Goal: Transaction & Acquisition: Purchase product/service

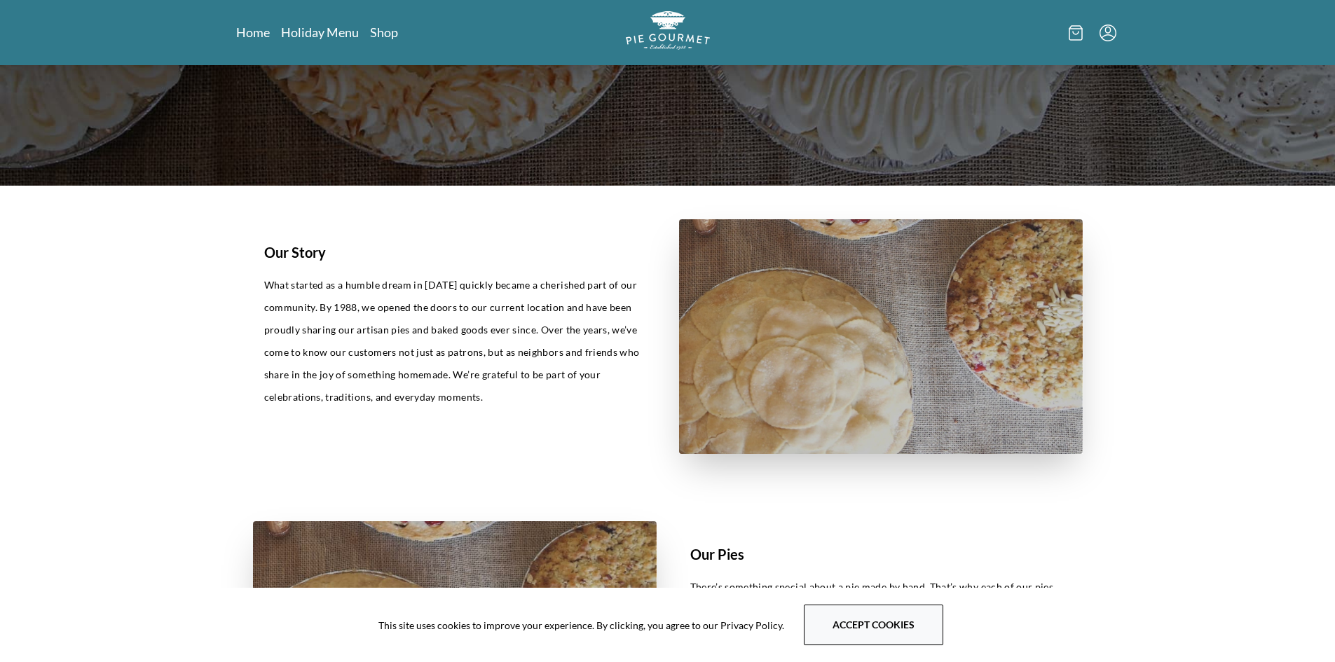
scroll to position [421, 0]
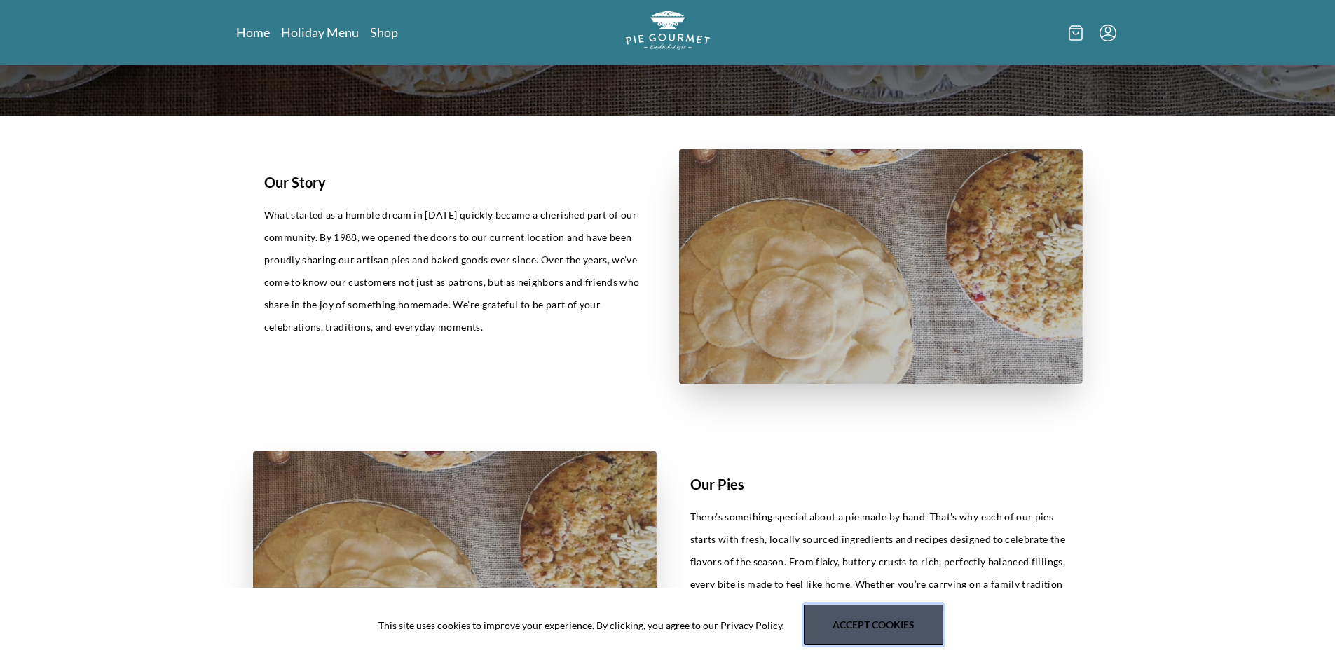
click at [884, 633] on button "Accept cookies" at bounding box center [873, 625] width 139 height 41
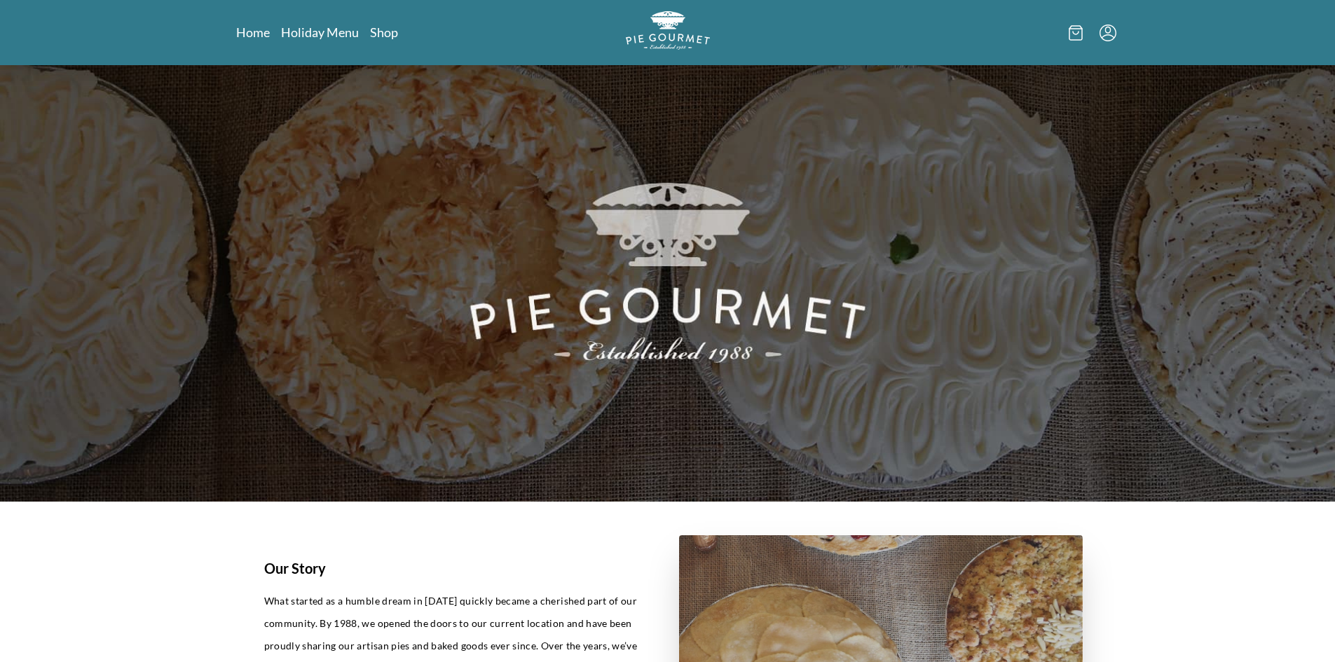
scroll to position [0, 0]
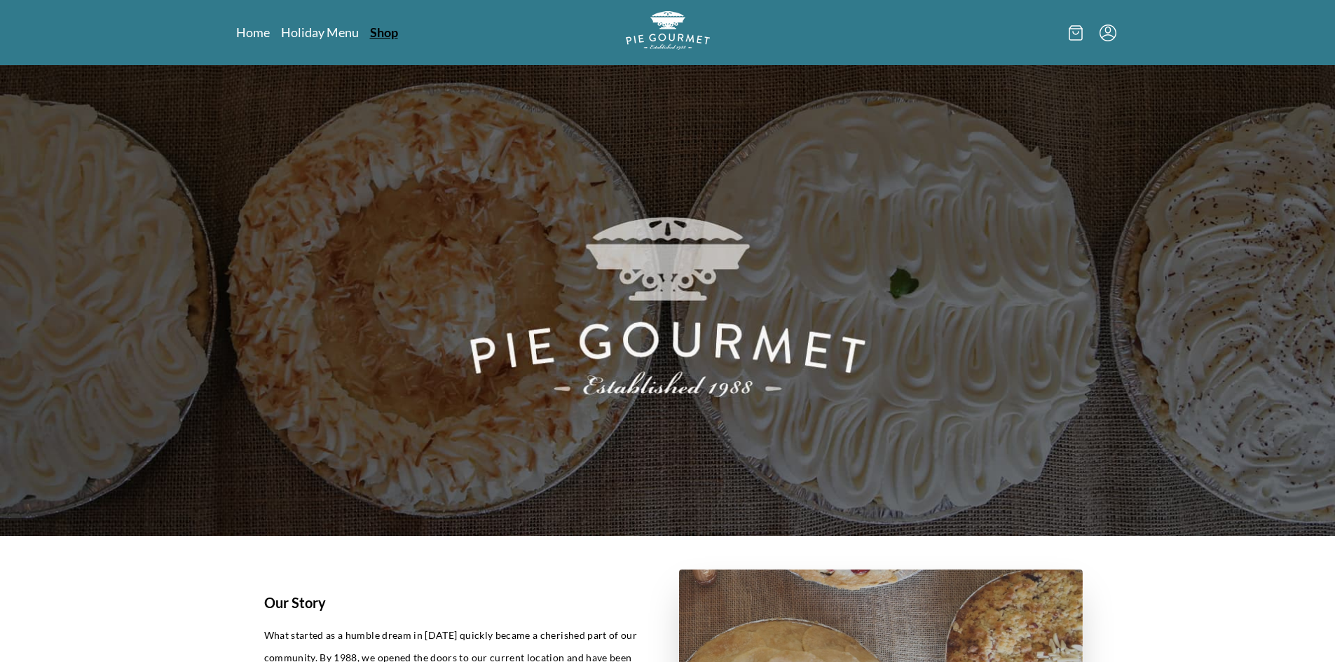
click at [396, 32] on link "Shop" at bounding box center [384, 32] width 28 height 17
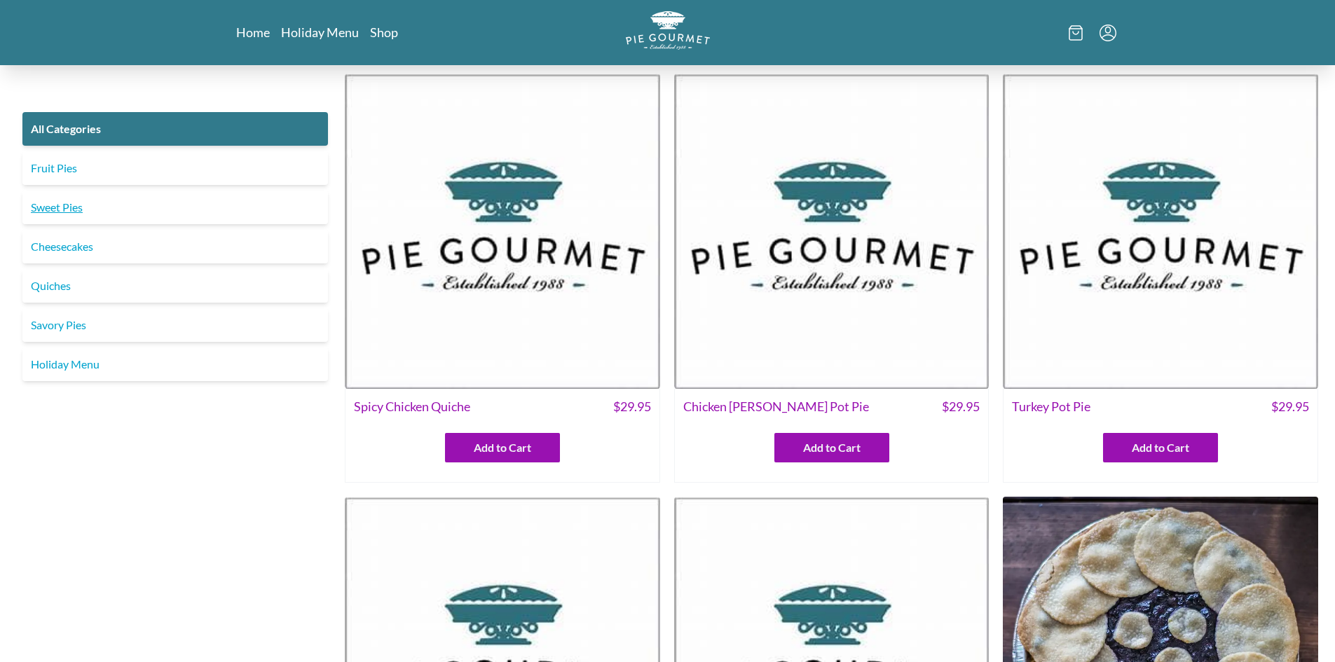
click at [135, 203] on link "Sweet Pies" at bounding box center [175, 208] width 306 height 34
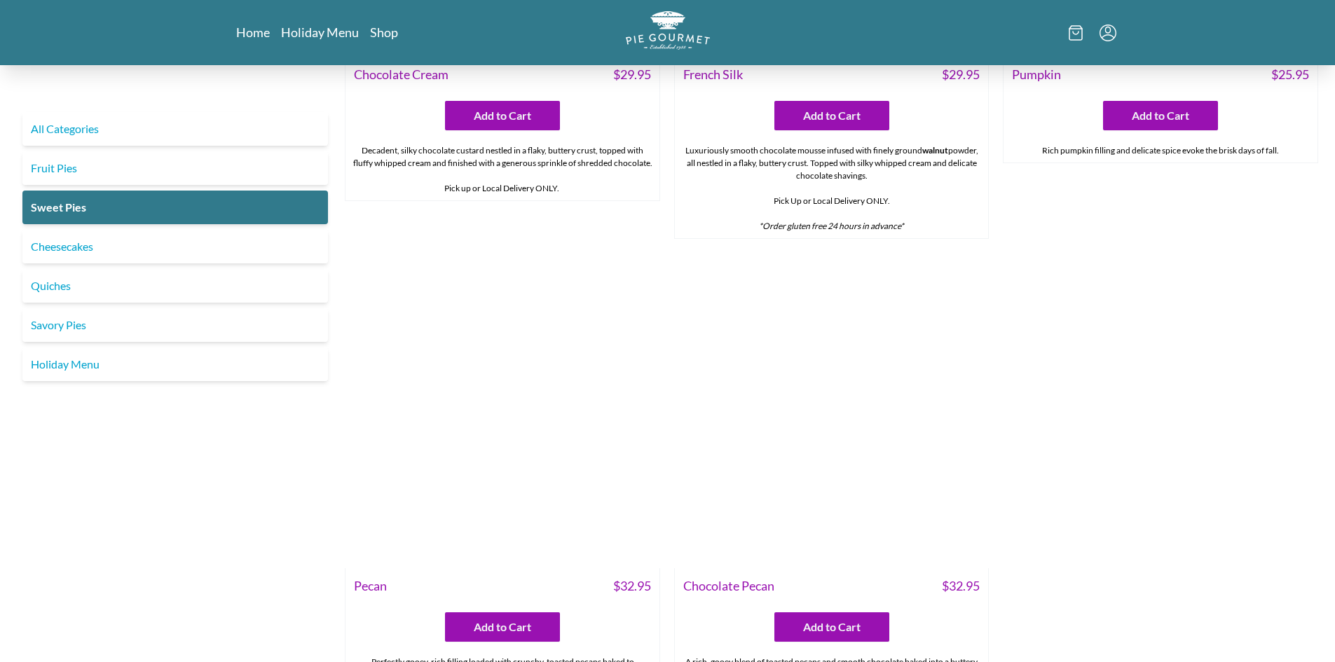
scroll to position [1089, 0]
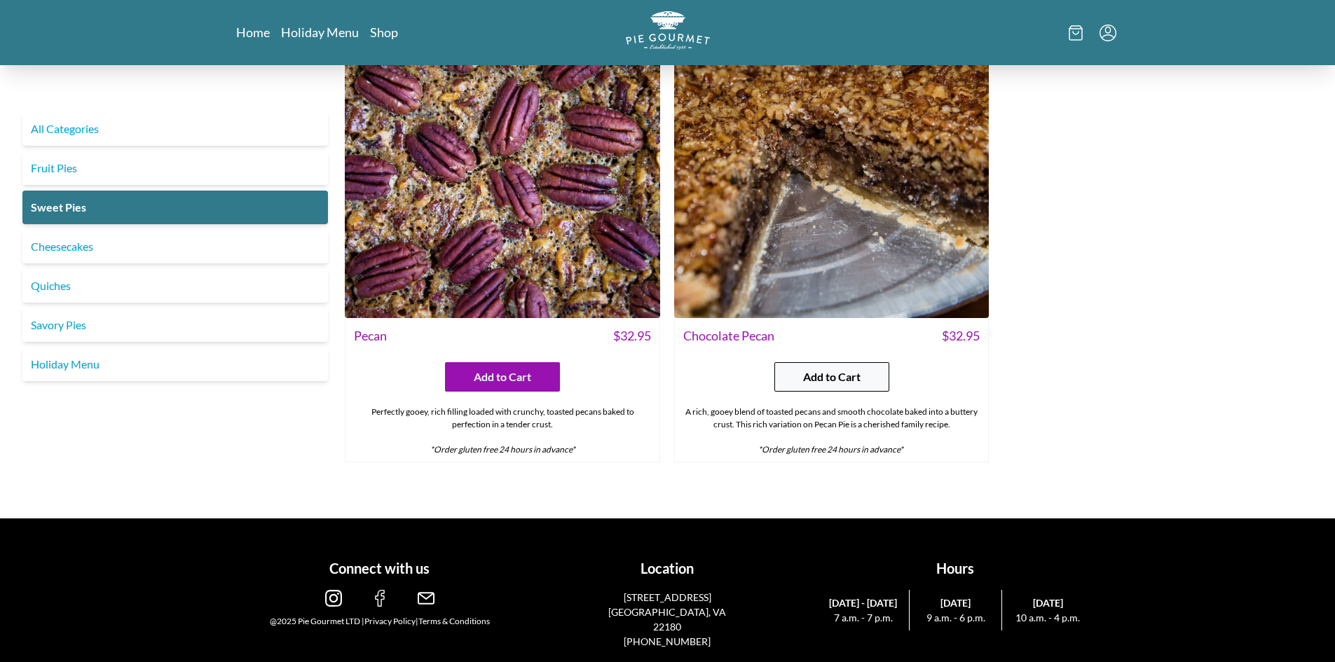
click at [847, 378] on span "Add to Cart" at bounding box center [831, 377] width 57 height 17
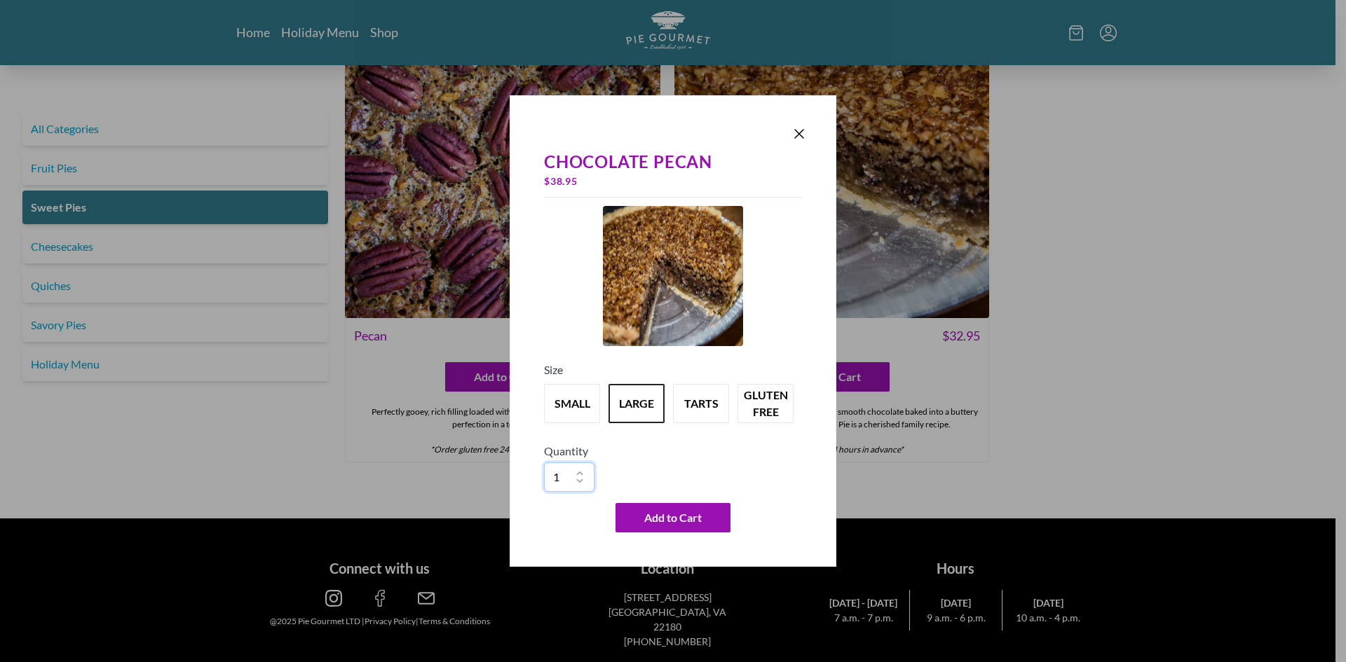
click at [585, 472] on select "1 2 3 4 5 6 7 8 9 10" at bounding box center [569, 477] width 50 height 29
select select "10"
click at [544, 463] on select "1 2 3 4 5 6 7 8 9 10" at bounding box center [569, 477] width 50 height 29
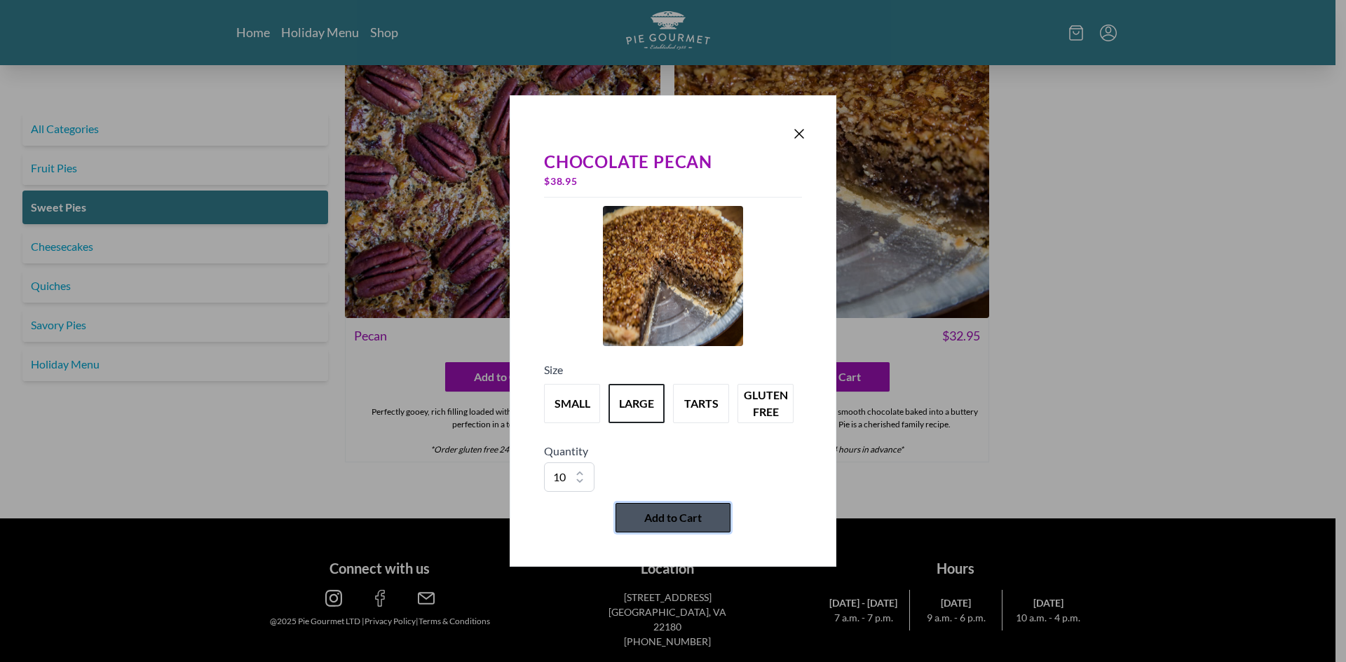
click at [685, 521] on span "Add to Cart" at bounding box center [672, 518] width 57 height 17
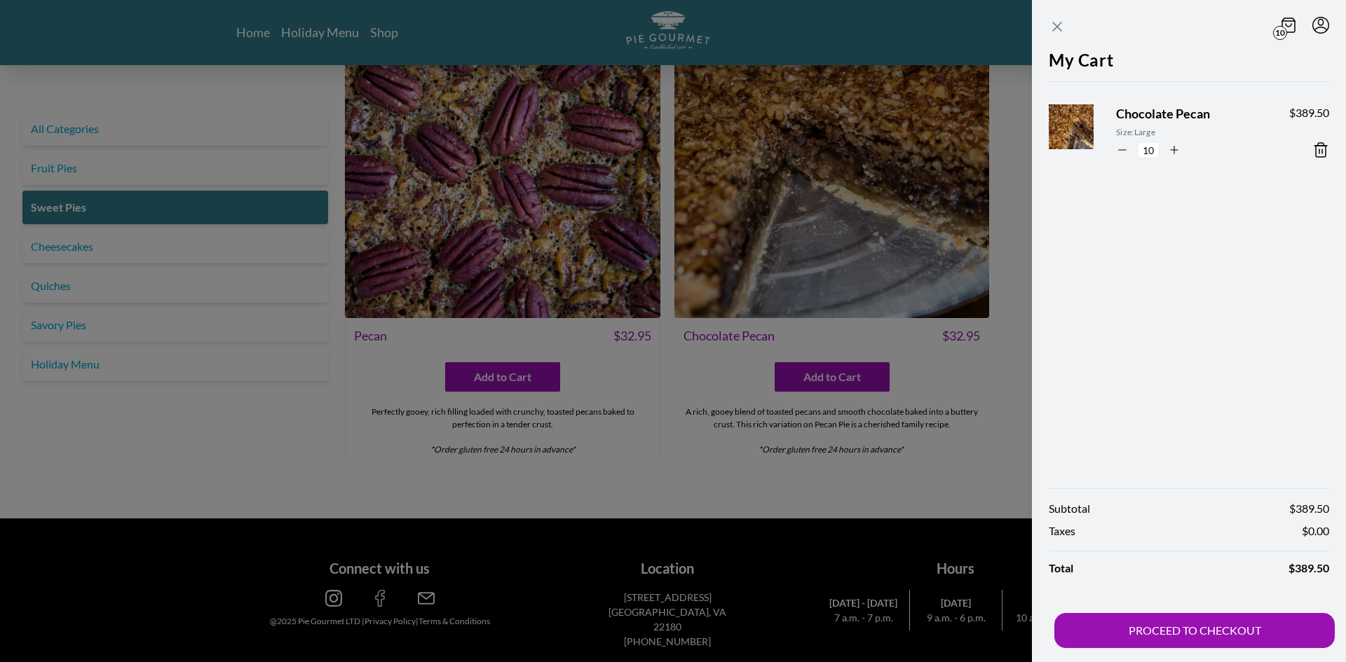
click at [1065, 32] on icon "Close panel" at bounding box center [1056, 26] width 17 height 17
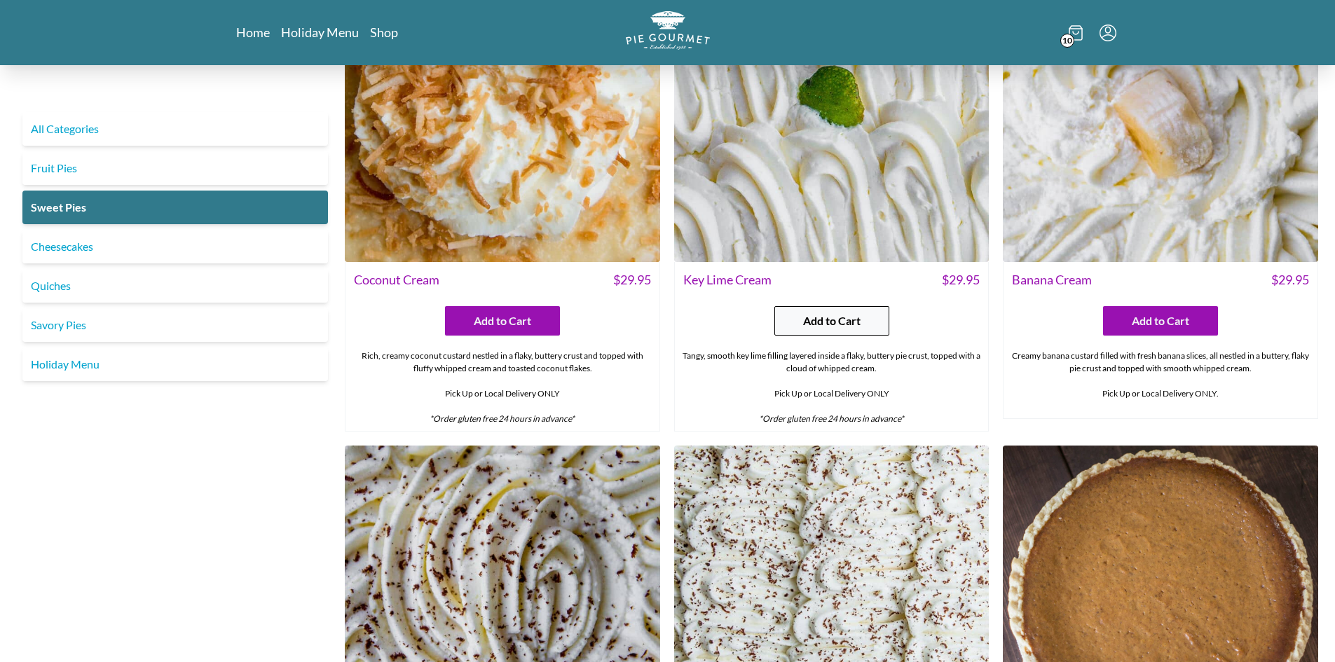
scroll to position [0, 0]
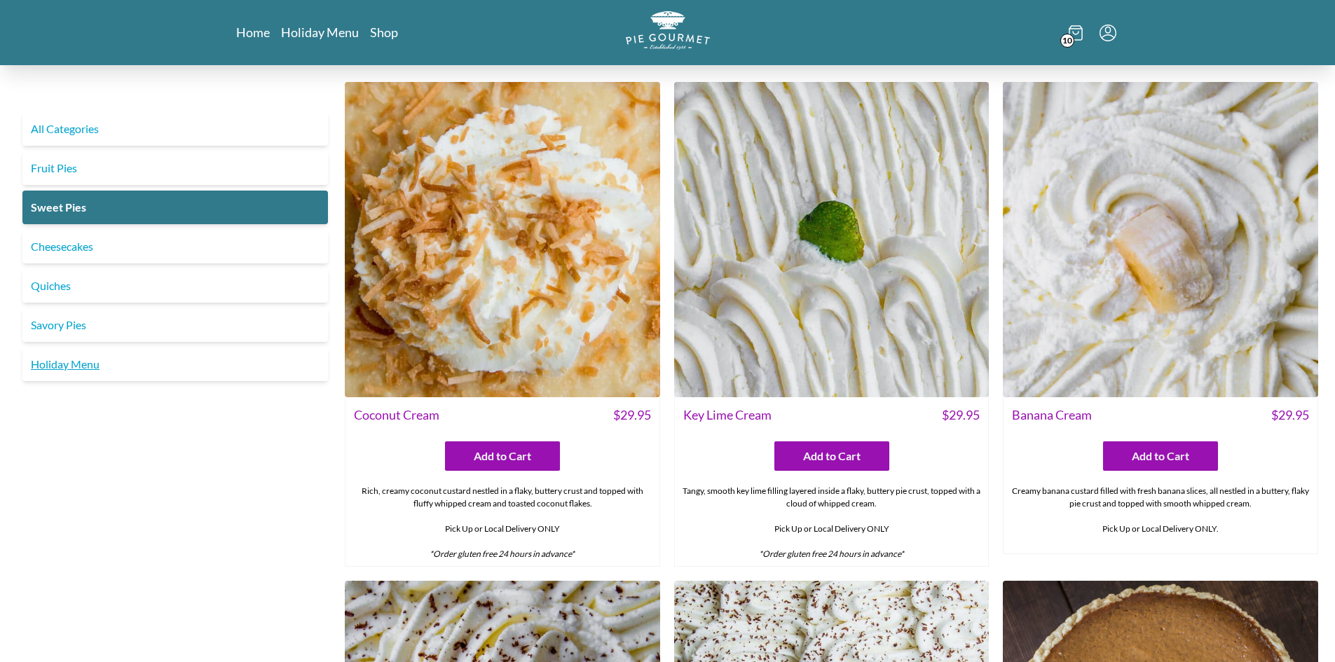
click at [128, 352] on link "Holiday Menu" at bounding box center [175, 365] width 306 height 34
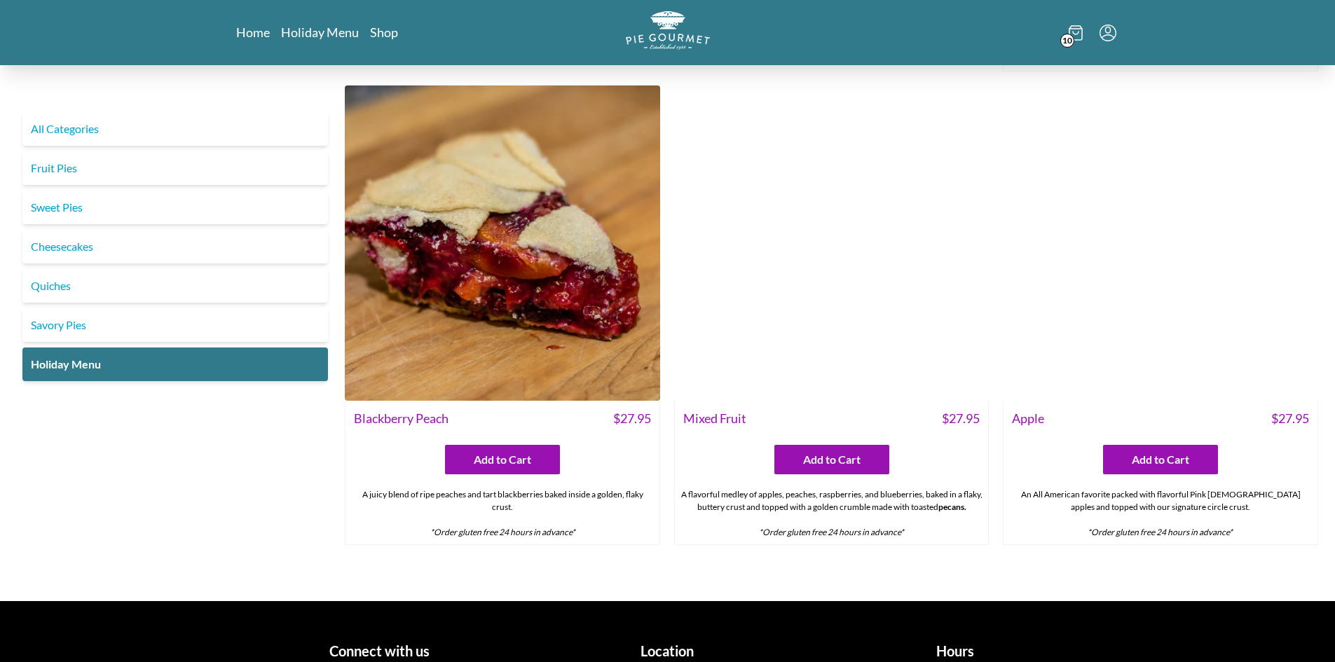
scroll to position [2049, 0]
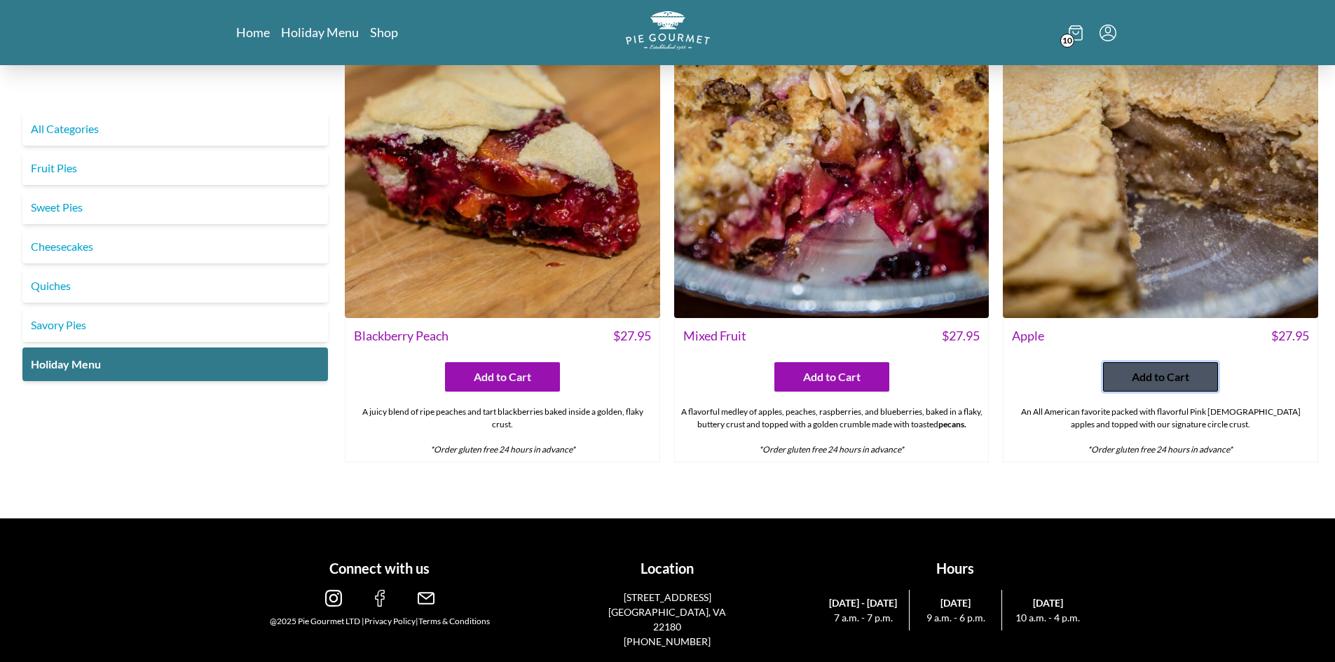
click at [1160, 380] on span "Add to Cart" at bounding box center [1160, 377] width 57 height 17
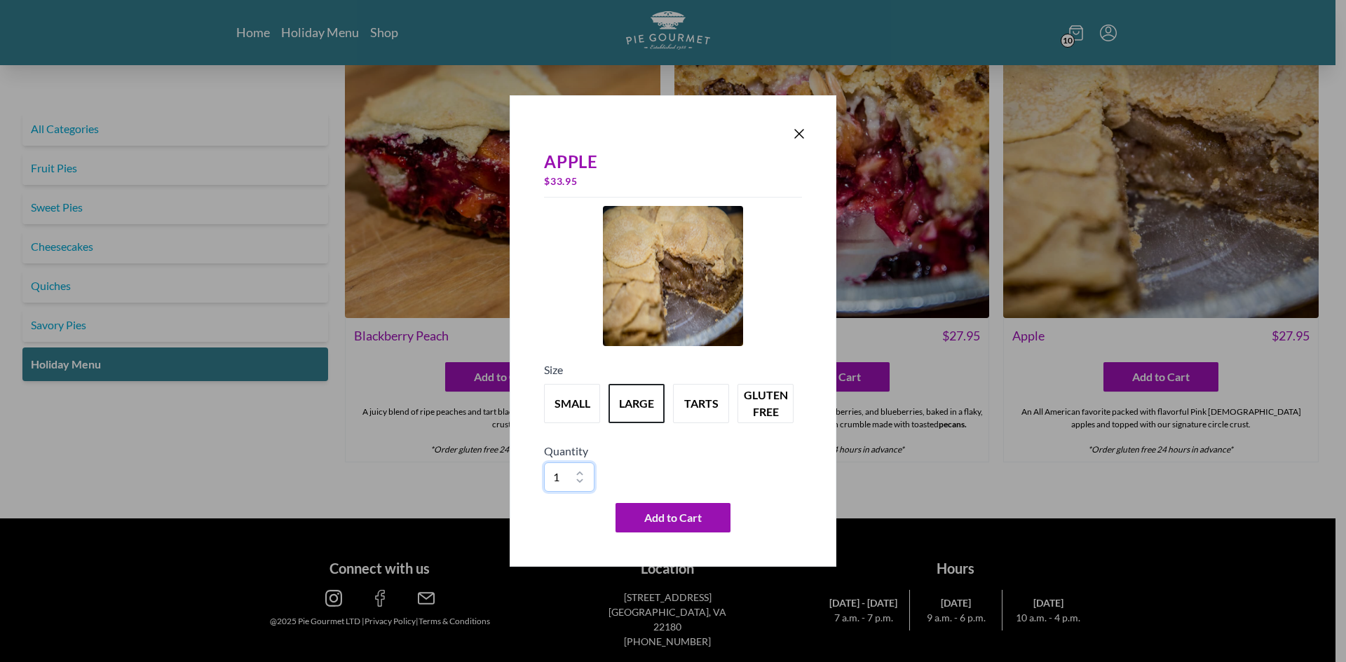
click at [584, 468] on select "1 2 3 4 5 6 7 8 9 10" at bounding box center [569, 477] width 50 height 29
select select "10"
click at [544, 463] on select "1 2 3 4 5 6 7 8 9 10" at bounding box center [569, 477] width 50 height 29
click at [685, 511] on span "Add to Cart" at bounding box center [672, 518] width 57 height 17
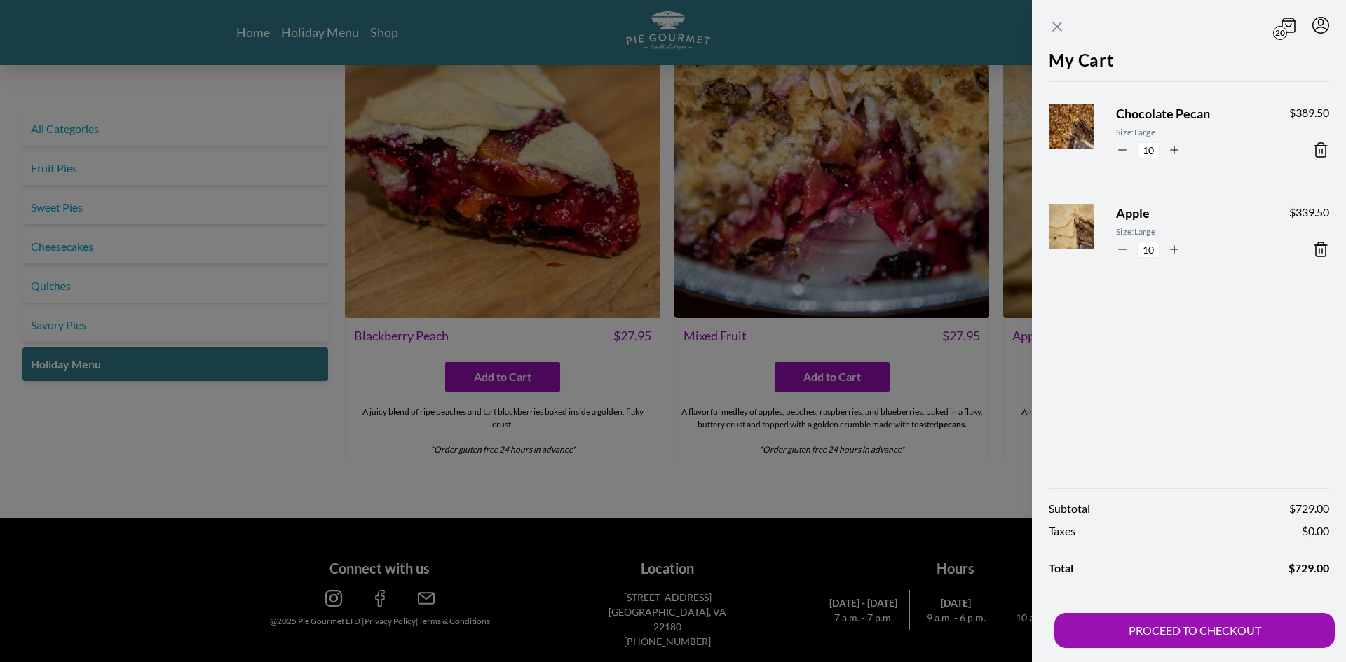
click at [1053, 27] on icon "Close panel" at bounding box center [1056, 26] width 17 height 17
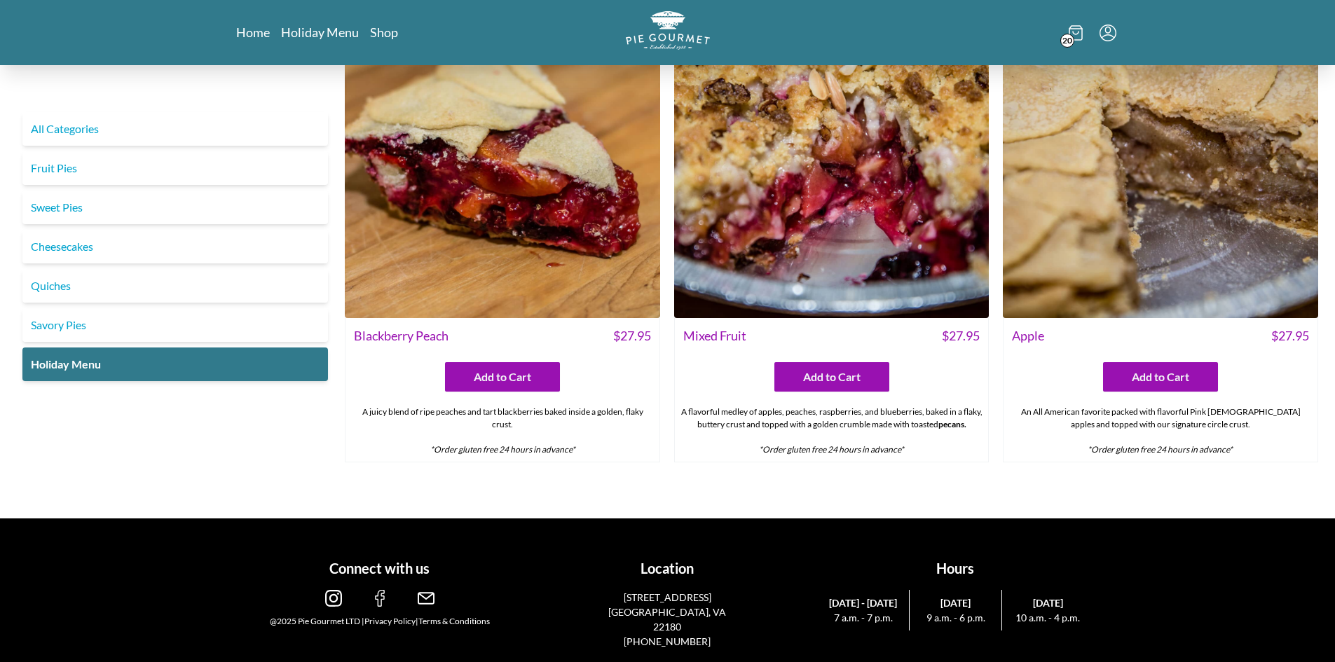
click at [1191, 447] on em "*Order gluten free 24 hours in advance*" at bounding box center [1160, 449] width 145 height 11
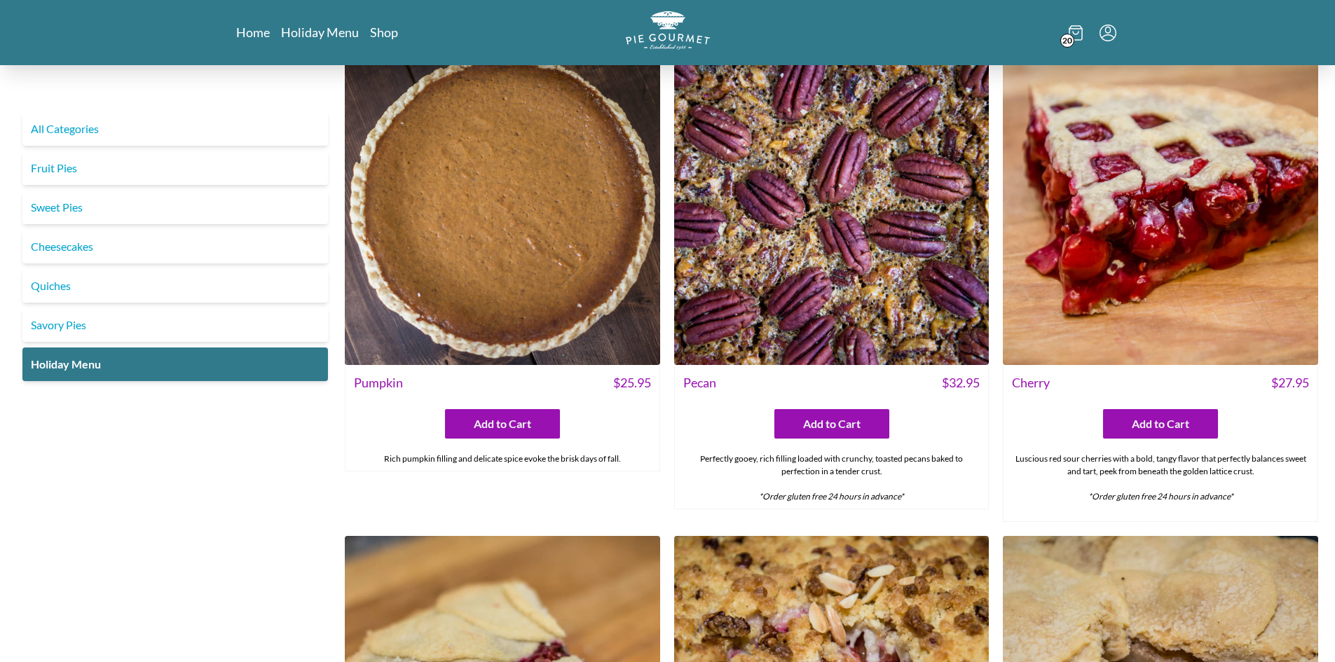
scroll to position [1612, 0]
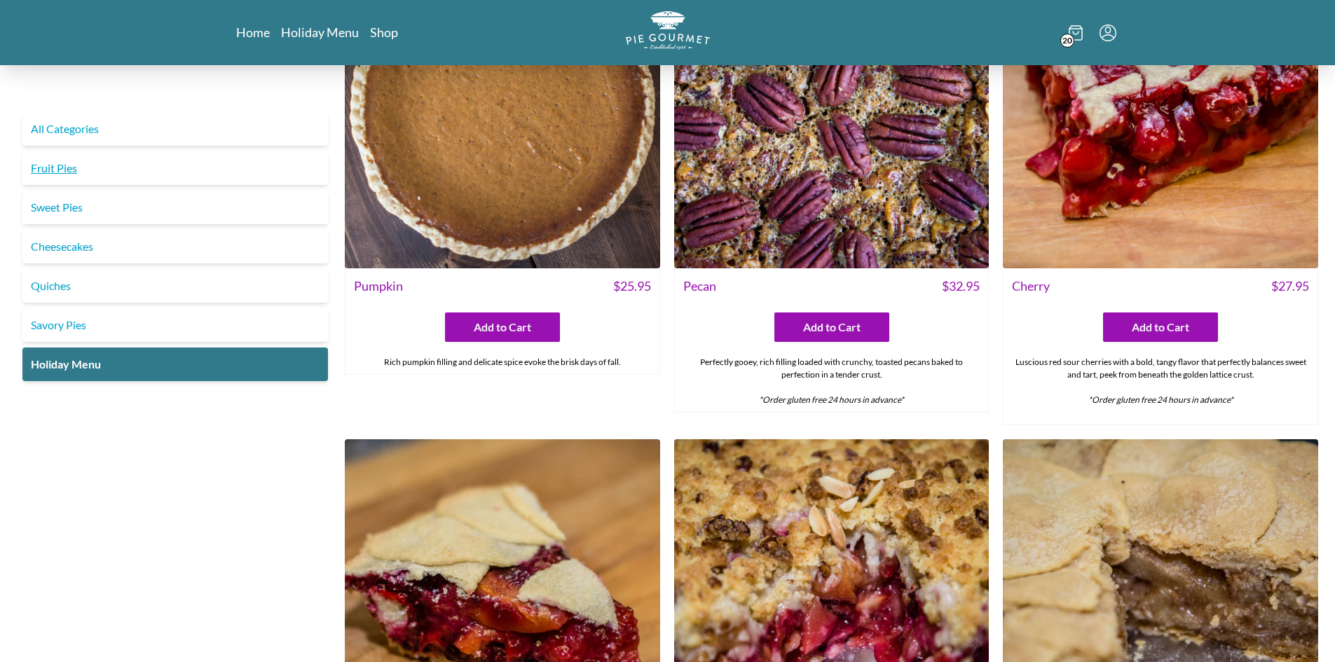
click at [118, 177] on link "Fruit Pies" at bounding box center [175, 168] width 306 height 34
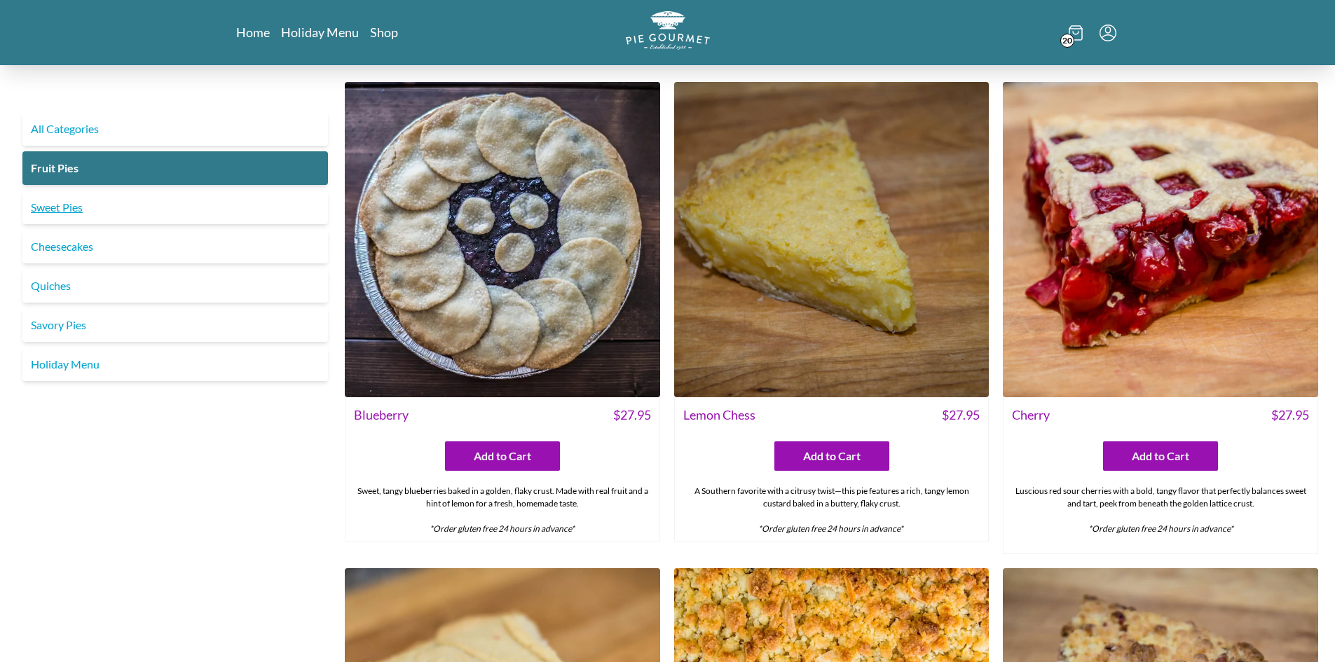
click at [109, 207] on link "Sweet Pies" at bounding box center [175, 208] width 306 height 34
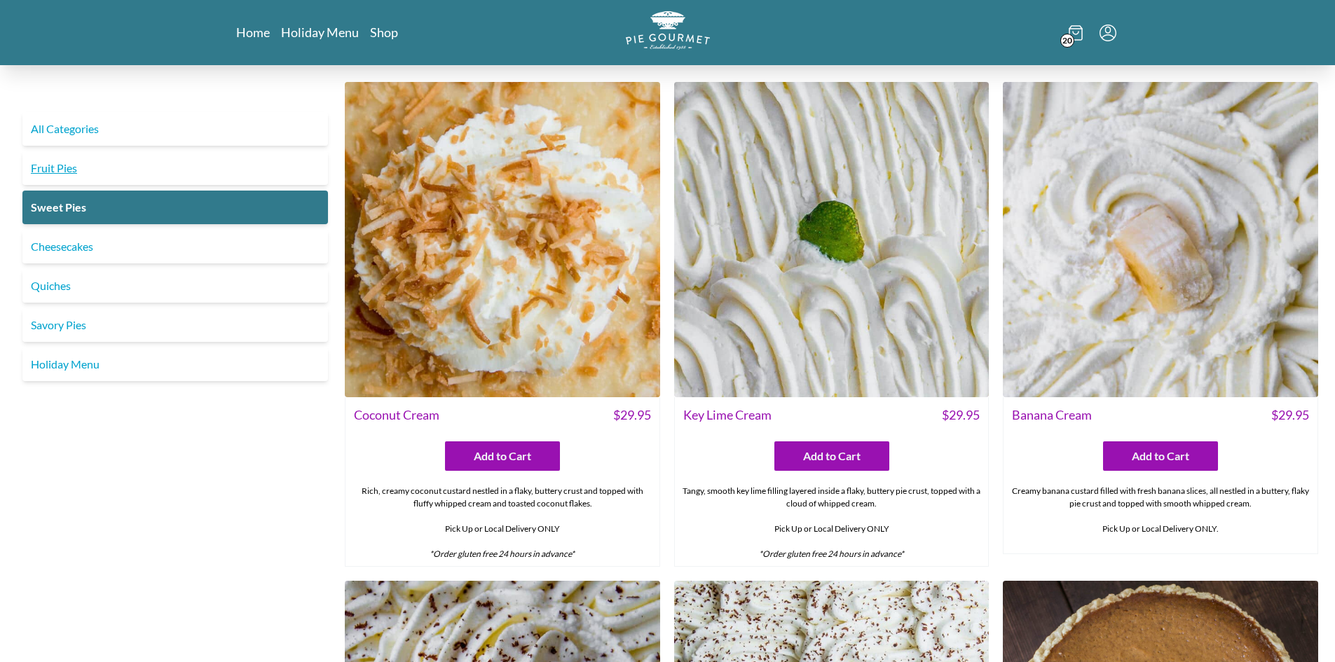
click at [135, 178] on link "Fruit Pies" at bounding box center [175, 168] width 306 height 34
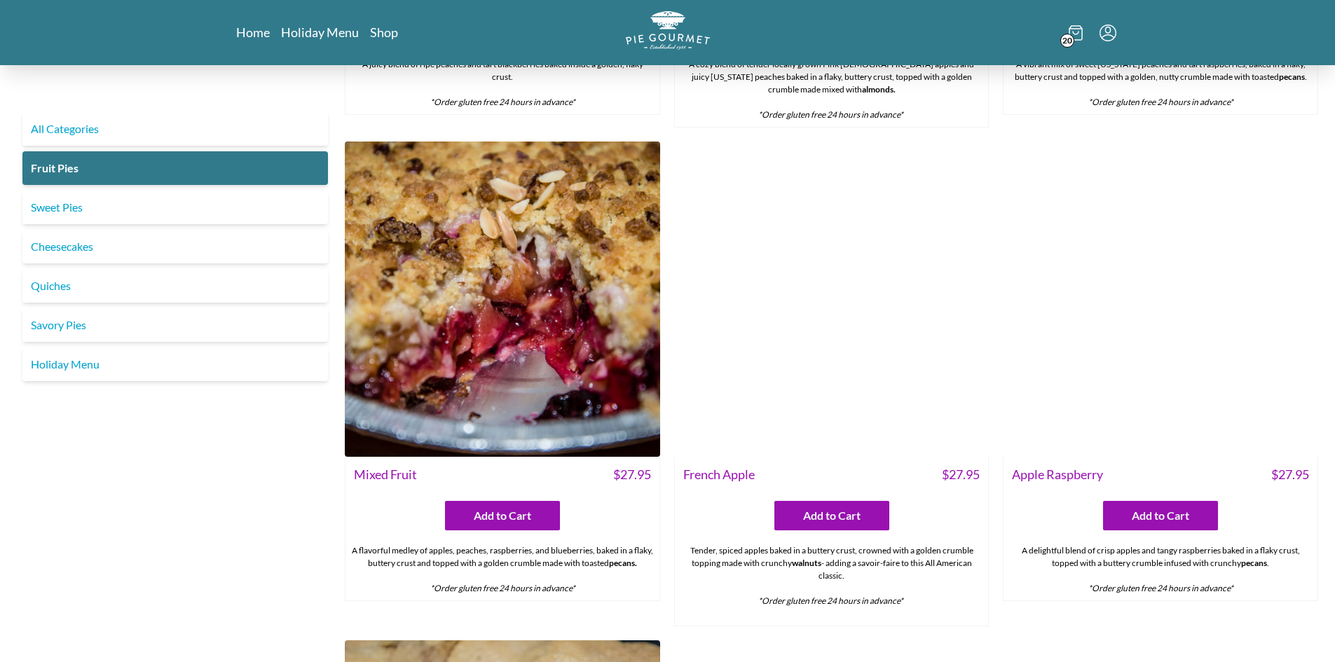
scroll to position [981, 0]
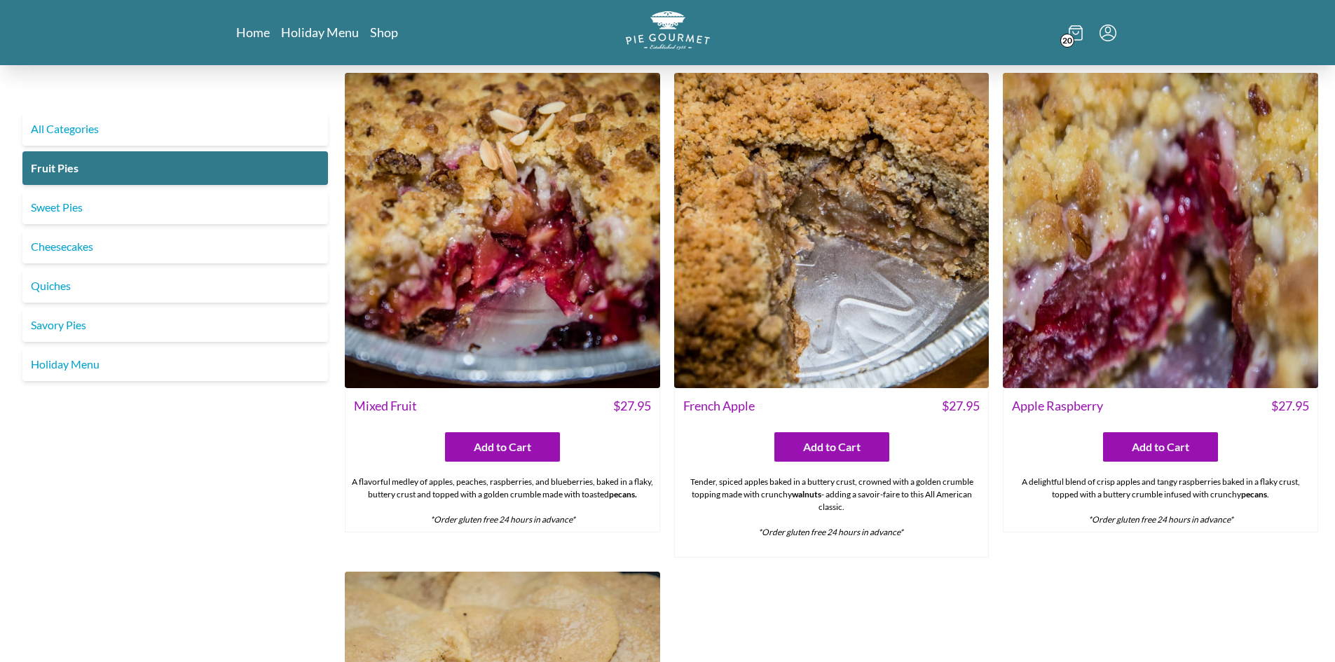
click at [835, 428] on div "Add to Cart" at bounding box center [832, 441] width 314 height 41
click at [831, 437] on button "Add to Cart" at bounding box center [831, 446] width 115 height 29
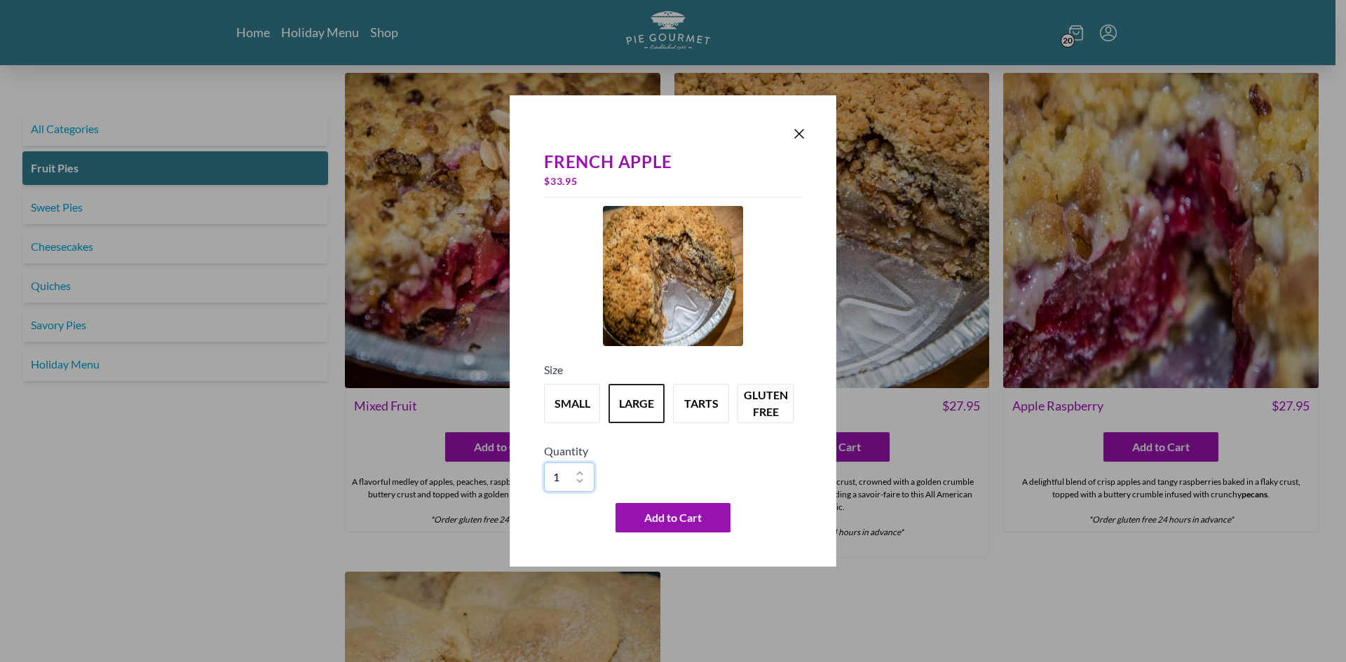
click at [580, 470] on select "1 2 3 4 5 6 7 8 9 10" at bounding box center [569, 477] width 50 height 29
click at [544, 463] on select "1 2 3 4 5 6 7 8 9 10" at bounding box center [569, 477] width 50 height 29
click at [580, 469] on select "1 2 3 4 5 6 7 8 9 10" at bounding box center [569, 477] width 50 height 29
select select "10"
click at [544, 463] on select "1 2 3 4 5 6 7 8 9 10" at bounding box center [569, 477] width 50 height 29
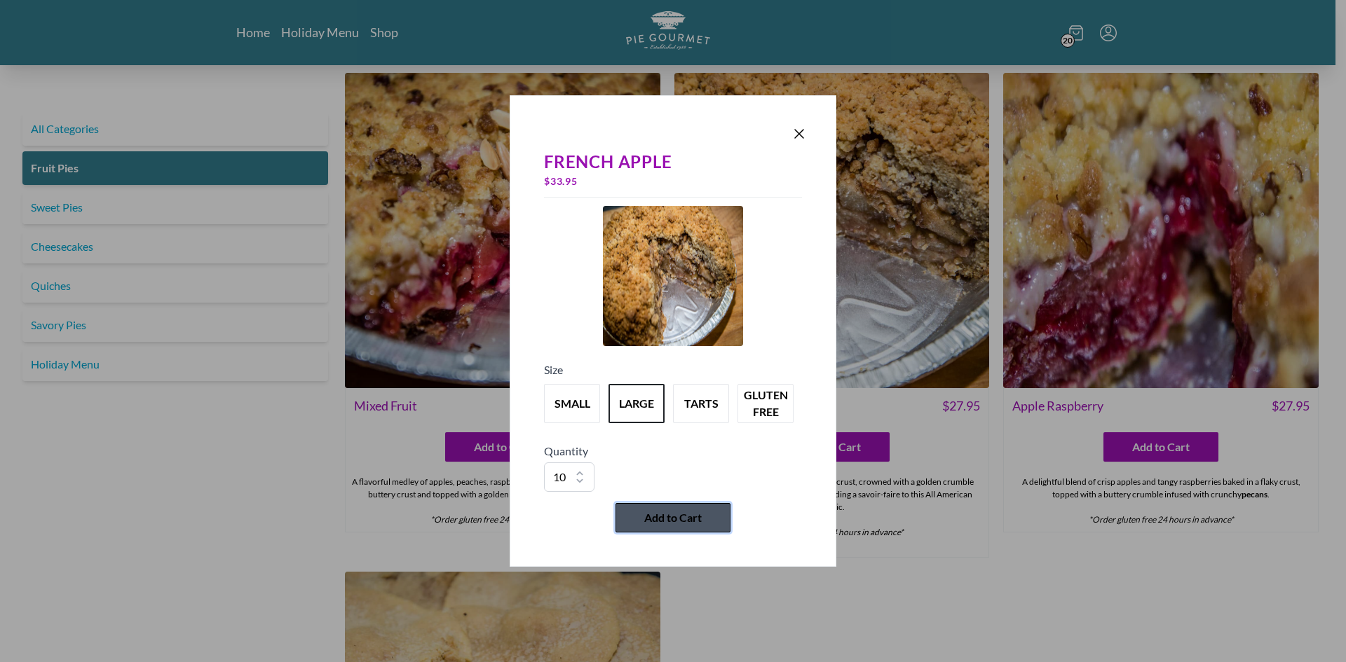
click at [706, 524] on button "Add to Cart" at bounding box center [672, 517] width 115 height 29
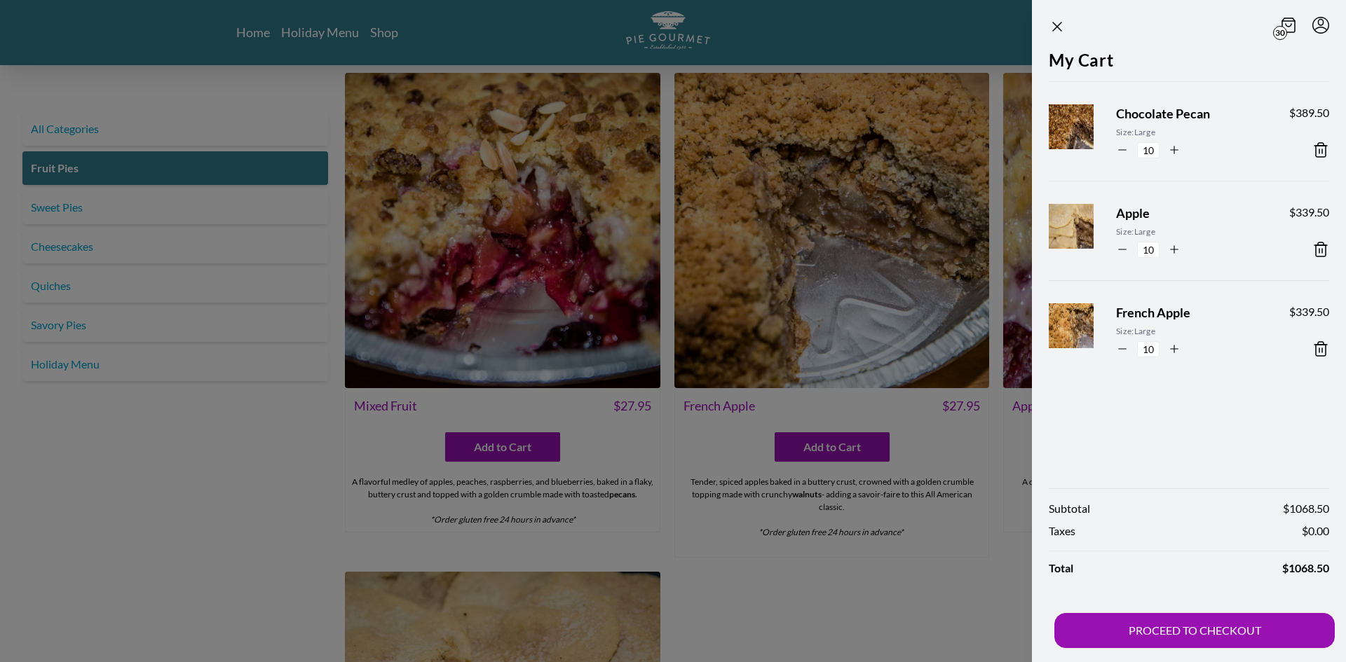
click at [921, 507] on div at bounding box center [673, 331] width 1346 height 662
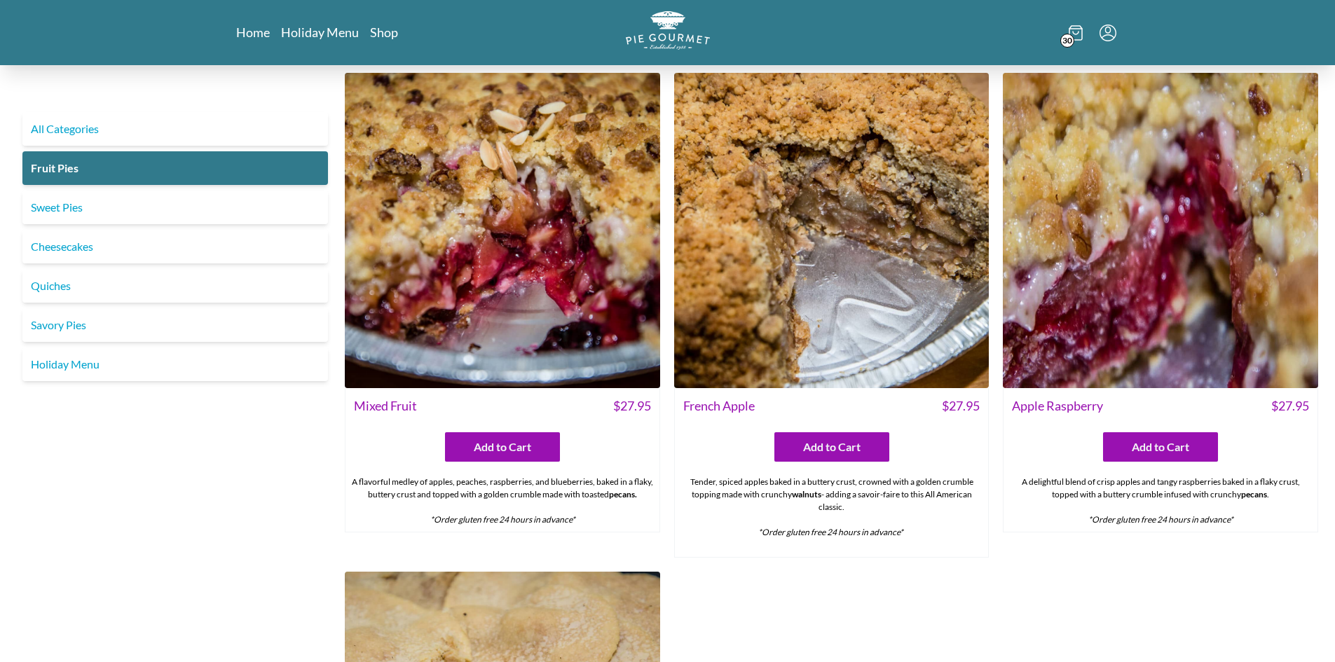
click at [1077, 35] on icon at bounding box center [1076, 32] width 14 height 15
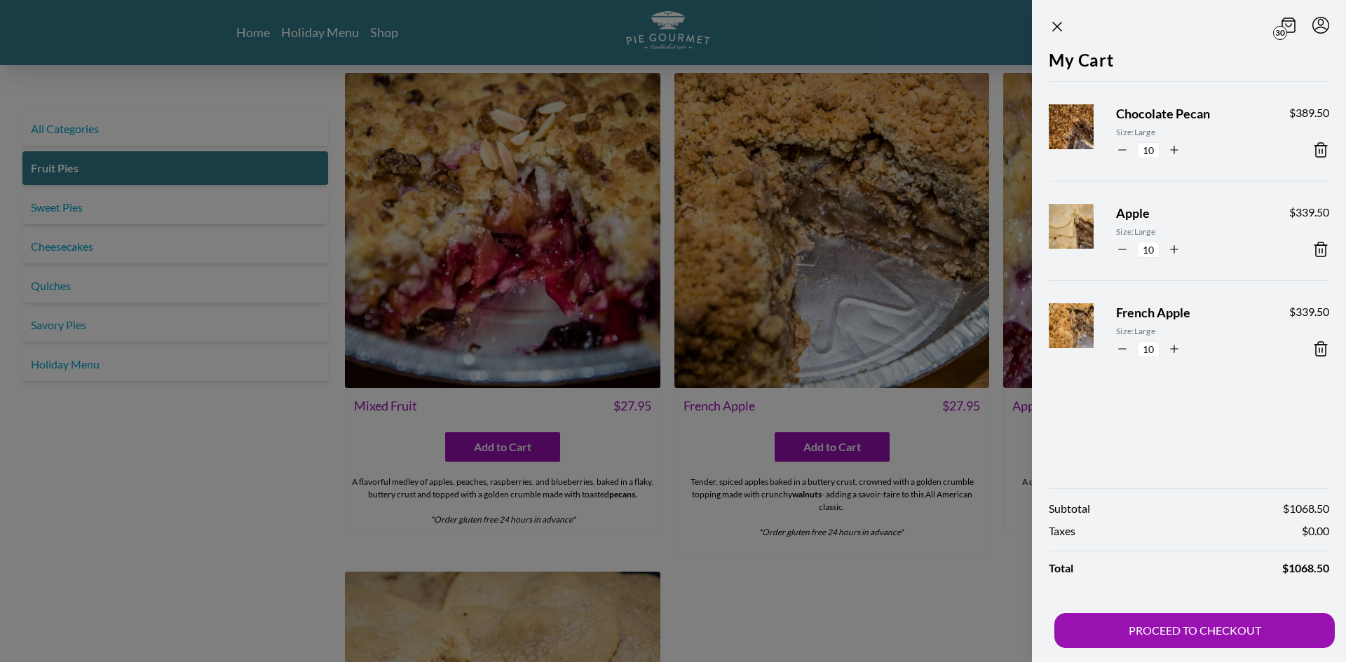
click at [1071, 24] on div "30" at bounding box center [1188, 27] width 280 height 20
click at [1061, 25] on icon "Close panel" at bounding box center [1056, 26] width 17 height 17
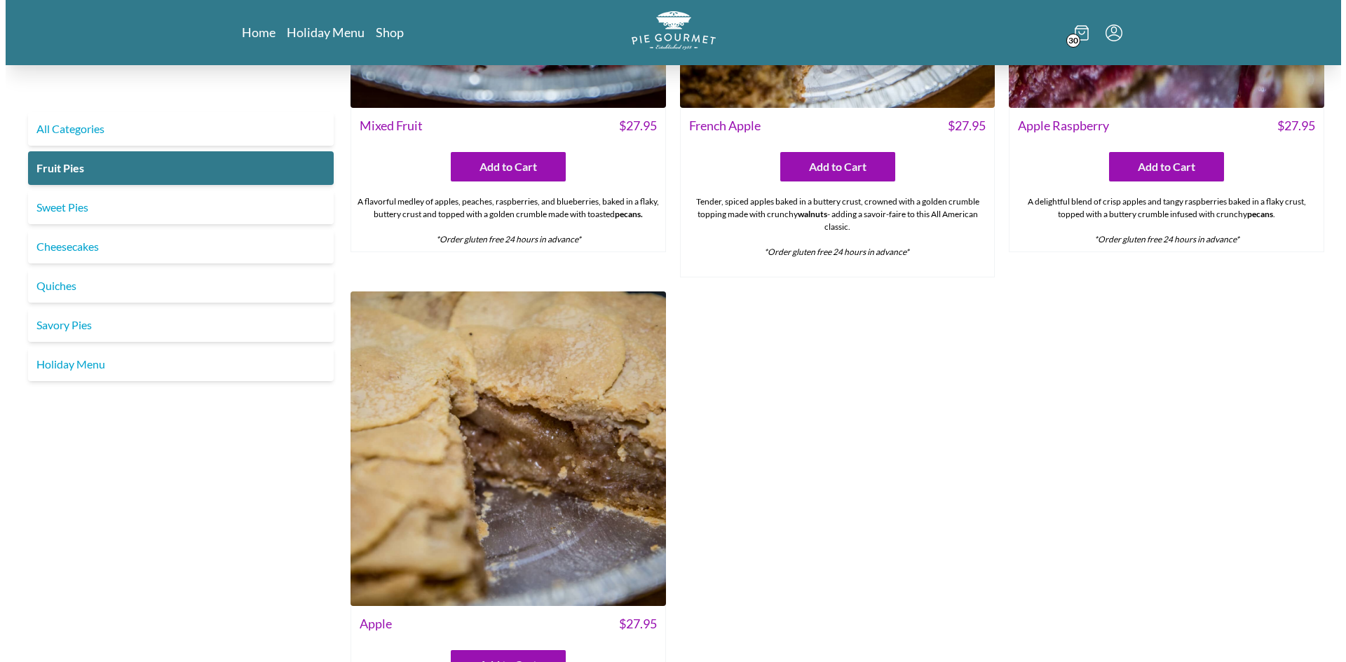
scroll to position [1402, 0]
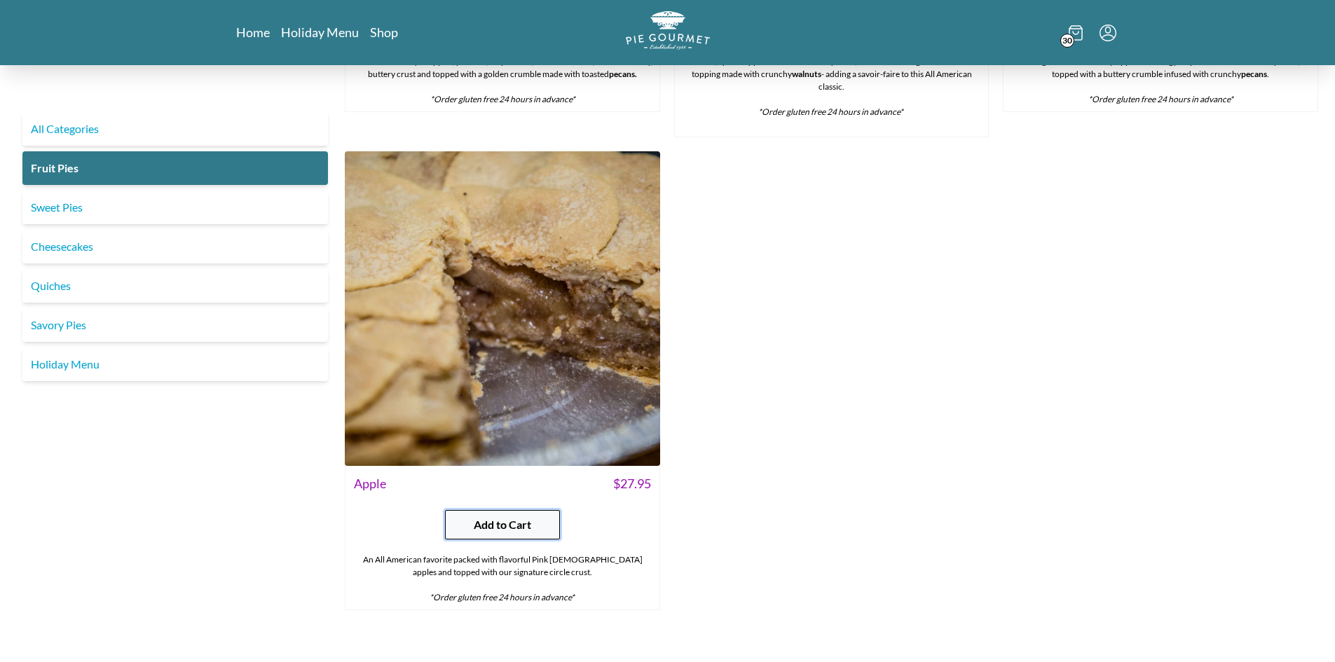
click at [499, 522] on span "Add to Cart" at bounding box center [502, 525] width 57 height 17
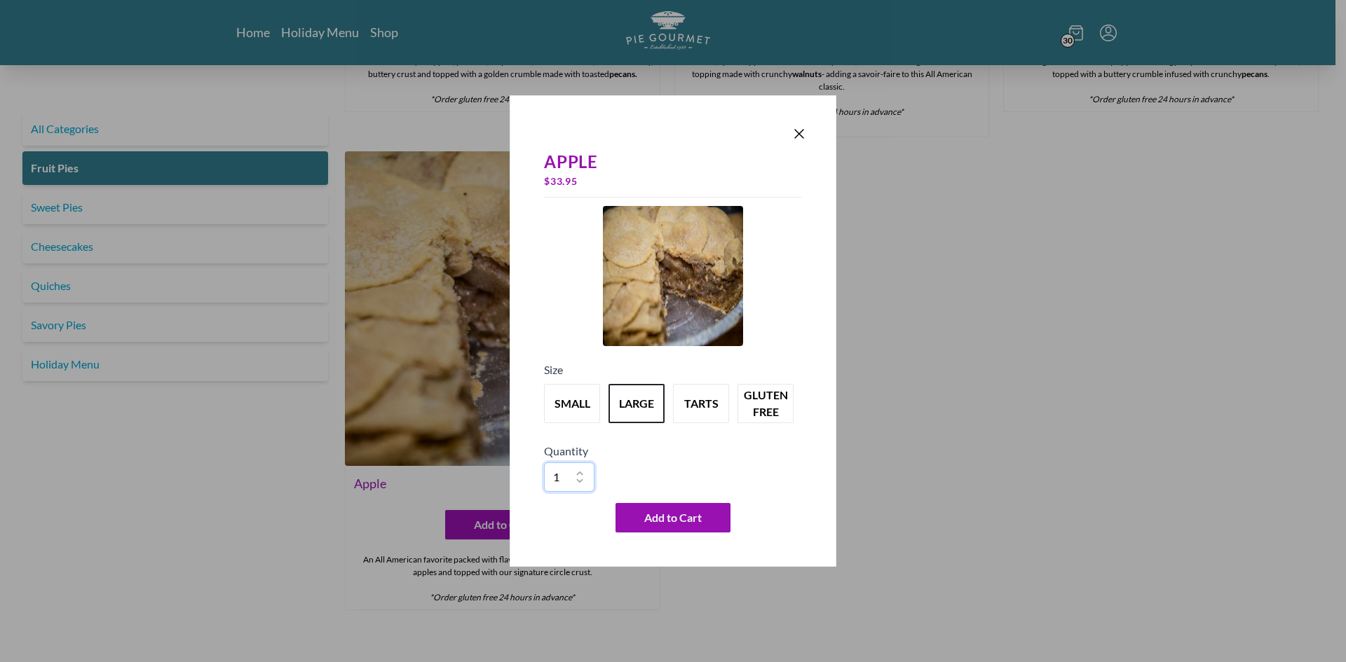
click at [576, 473] on select "1 2 3 4 5 6 7 8 9 10" at bounding box center [569, 477] width 50 height 29
select select "10"
click at [544, 463] on select "1 2 3 4 5 6 7 8 9 10" at bounding box center [569, 477] width 50 height 29
click at [643, 508] on button "Add to Cart" at bounding box center [672, 517] width 115 height 29
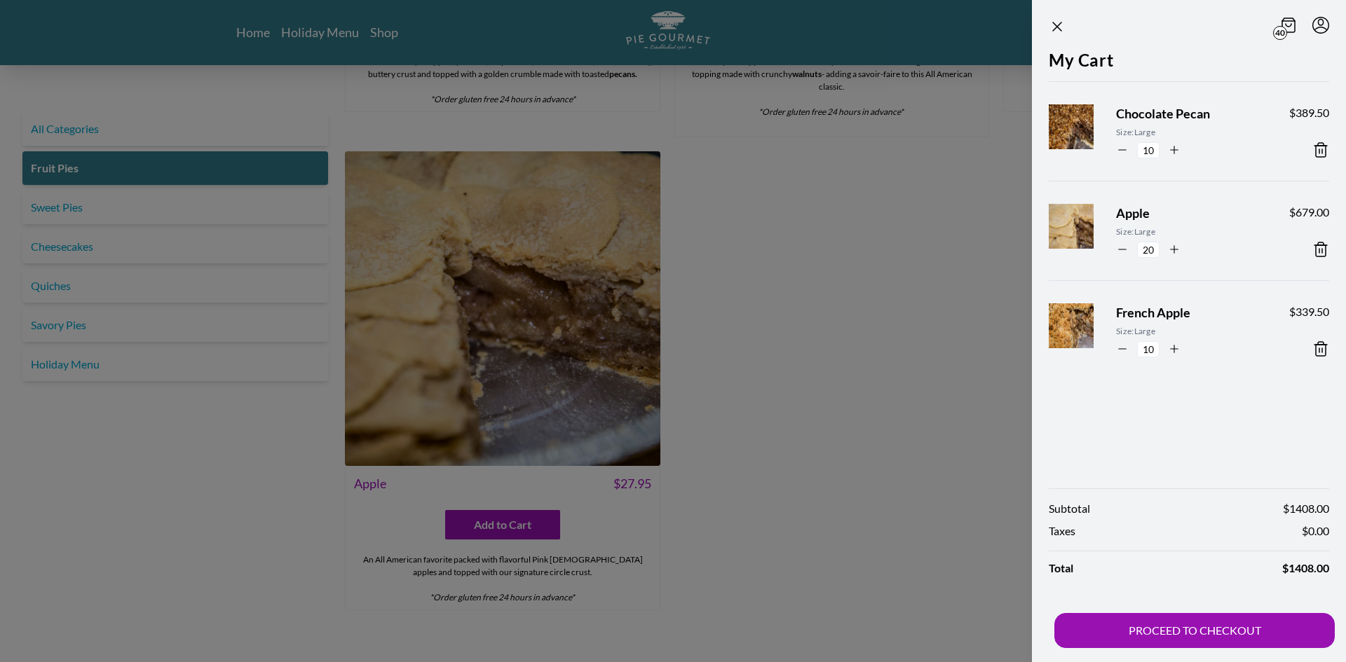
click at [1177, 150] on icon "button" at bounding box center [1174, 150] width 8 height 0
click at [1176, 149] on icon "button" at bounding box center [1174, 150] width 13 height 13
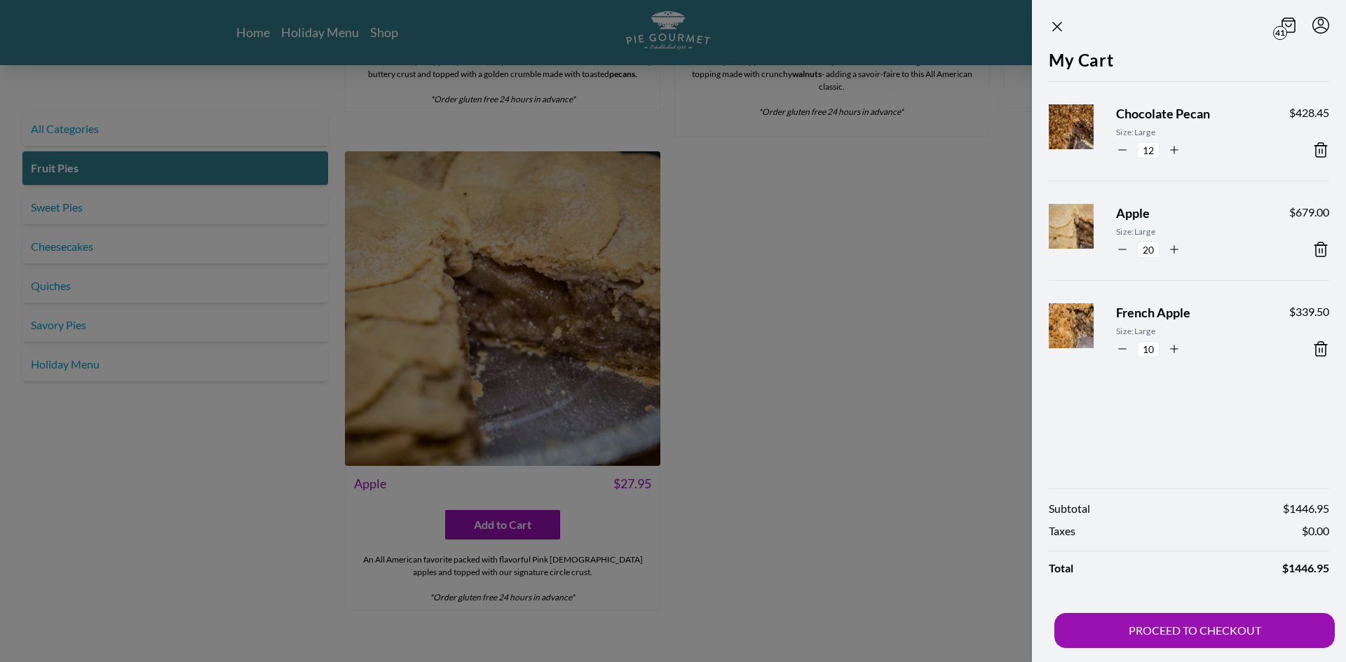
click at [1176, 149] on icon "button" at bounding box center [1174, 150] width 13 height 13
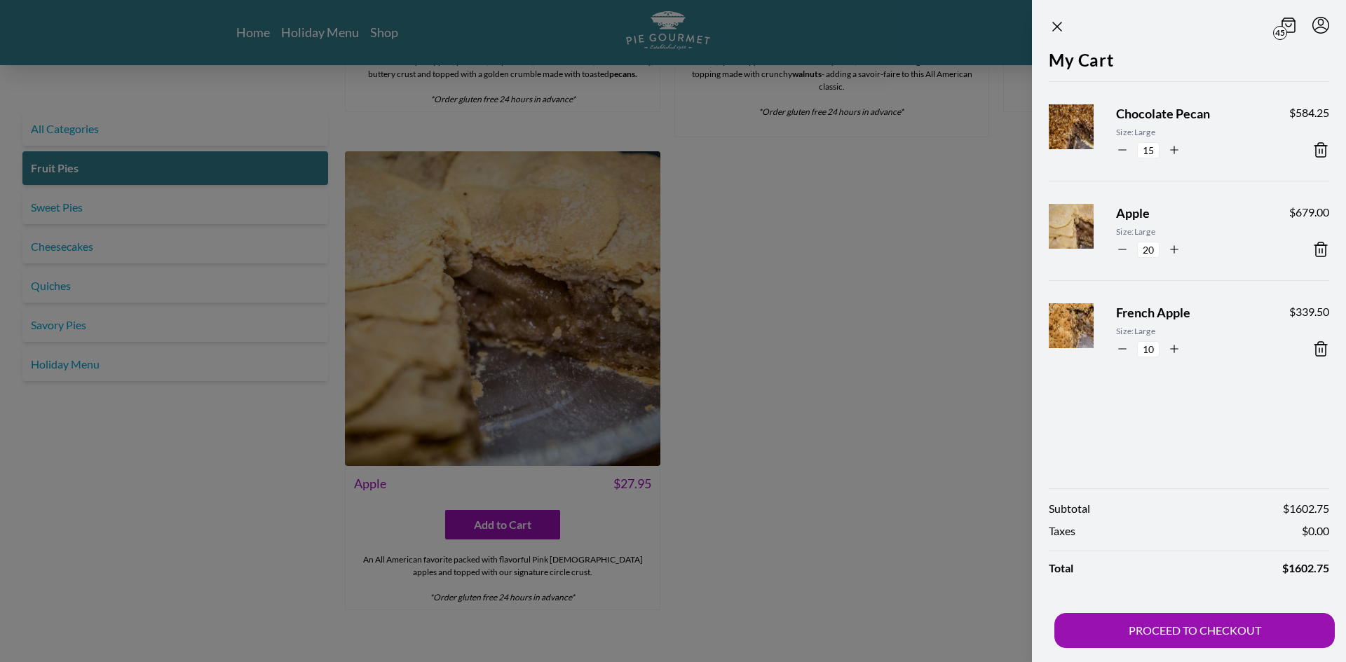
click at [1176, 149] on icon "button" at bounding box center [1174, 150] width 13 height 13
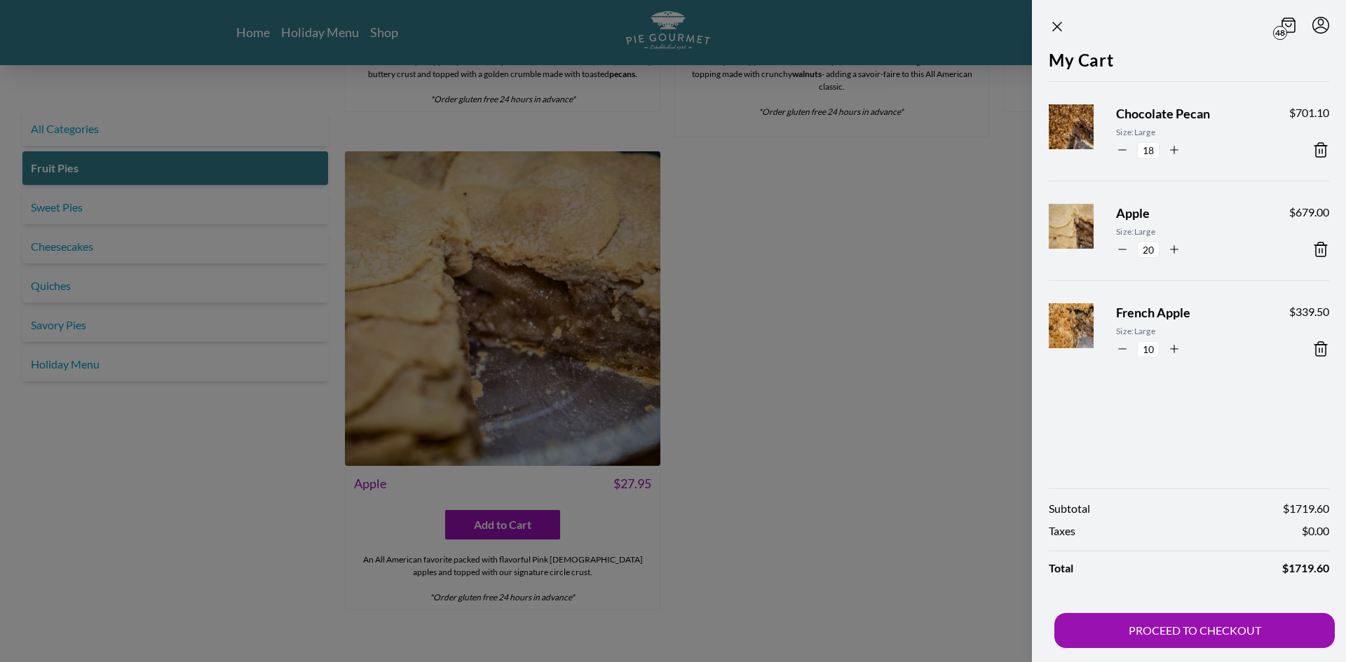
click at [1176, 149] on icon "button" at bounding box center [1174, 150] width 13 height 13
click at [1171, 152] on icon "button" at bounding box center [1174, 150] width 13 height 13
type input "20"
click at [1170, 348] on icon "button" at bounding box center [1174, 349] width 13 height 13
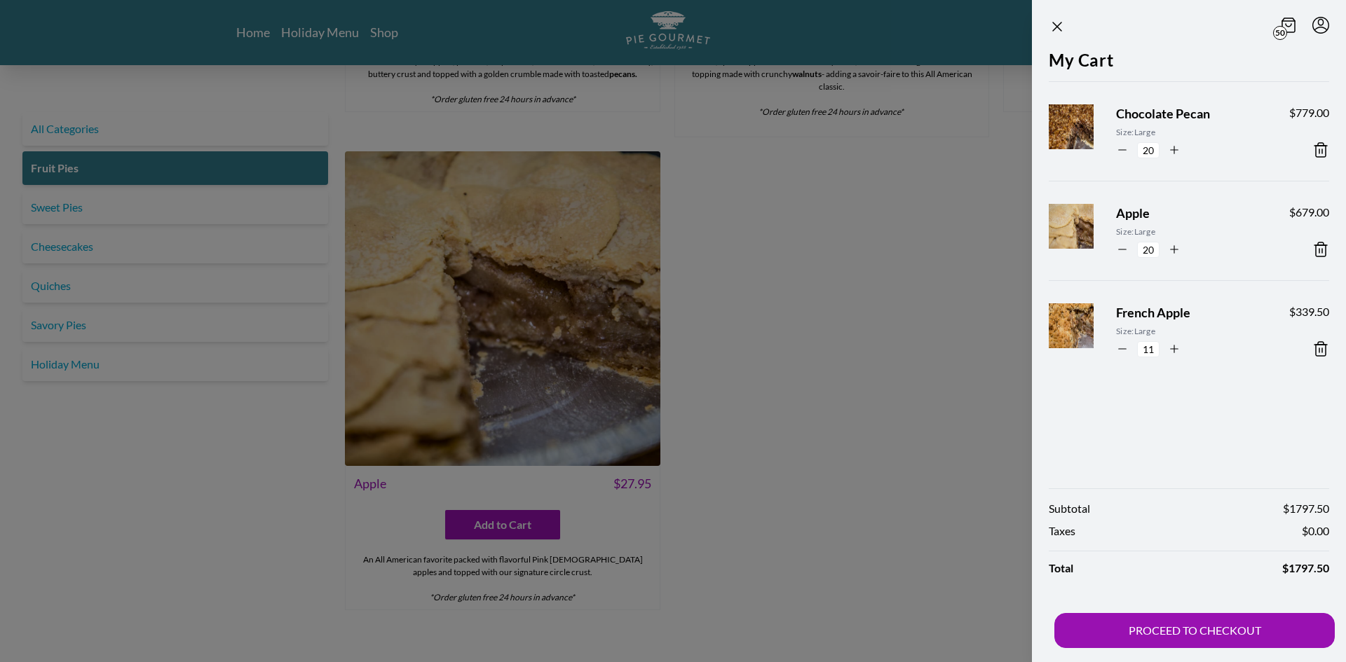
click at [1170, 348] on icon "button" at bounding box center [1174, 349] width 13 height 13
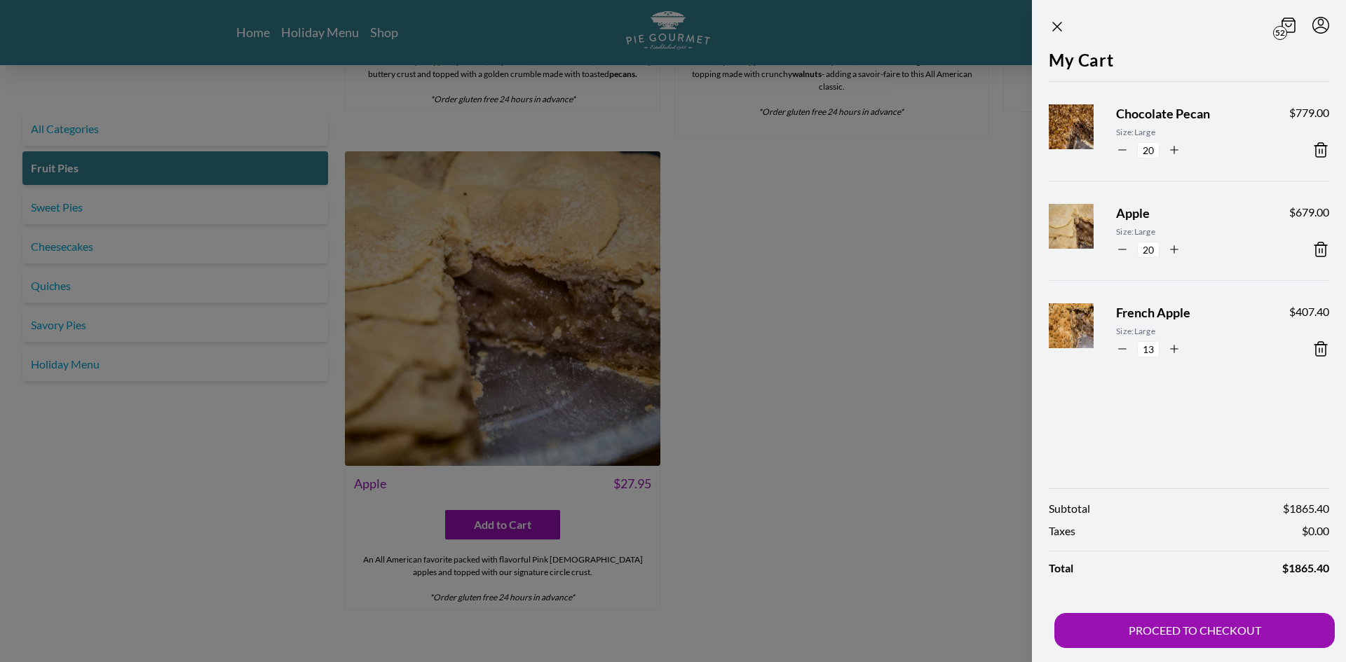
click at [1170, 348] on icon "button" at bounding box center [1174, 349] width 13 height 13
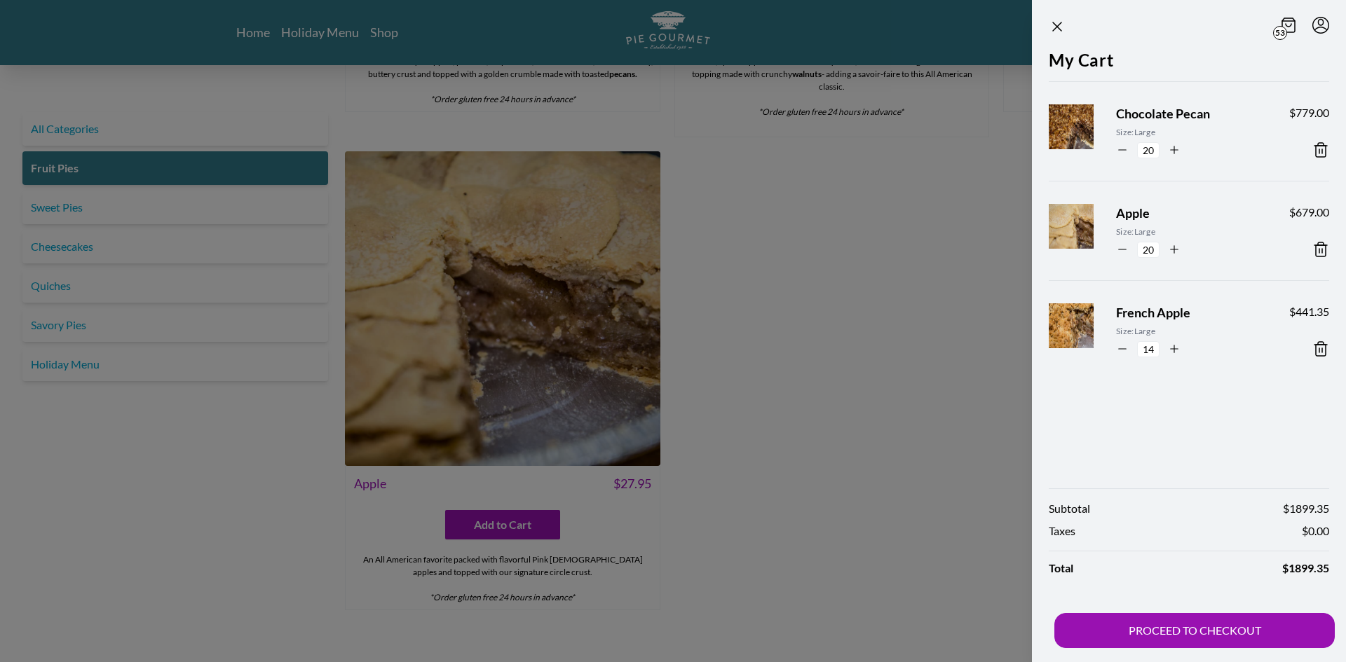
click at [1170, 348] on icon "button" at bounding box center [1174, 349] width 13 height 13
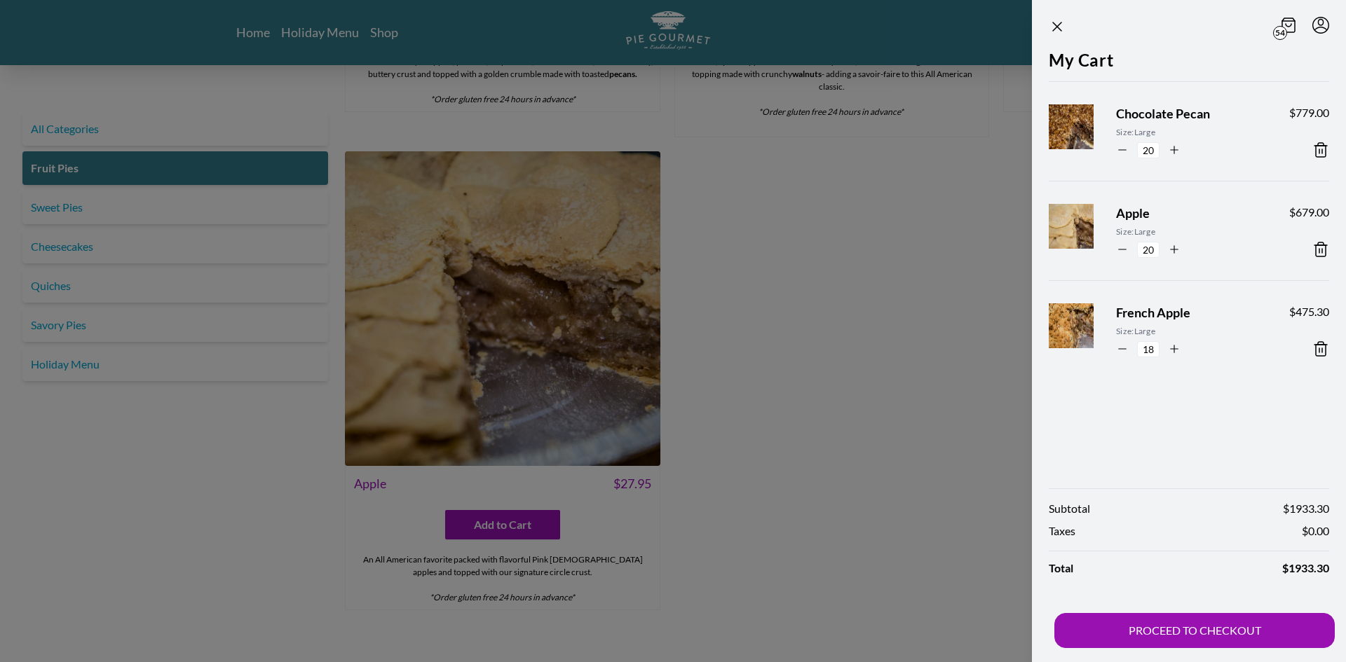
click at [1170, 348] on icon "button" at bounding box center [1174, 349] width 13 height 13
type input "20"
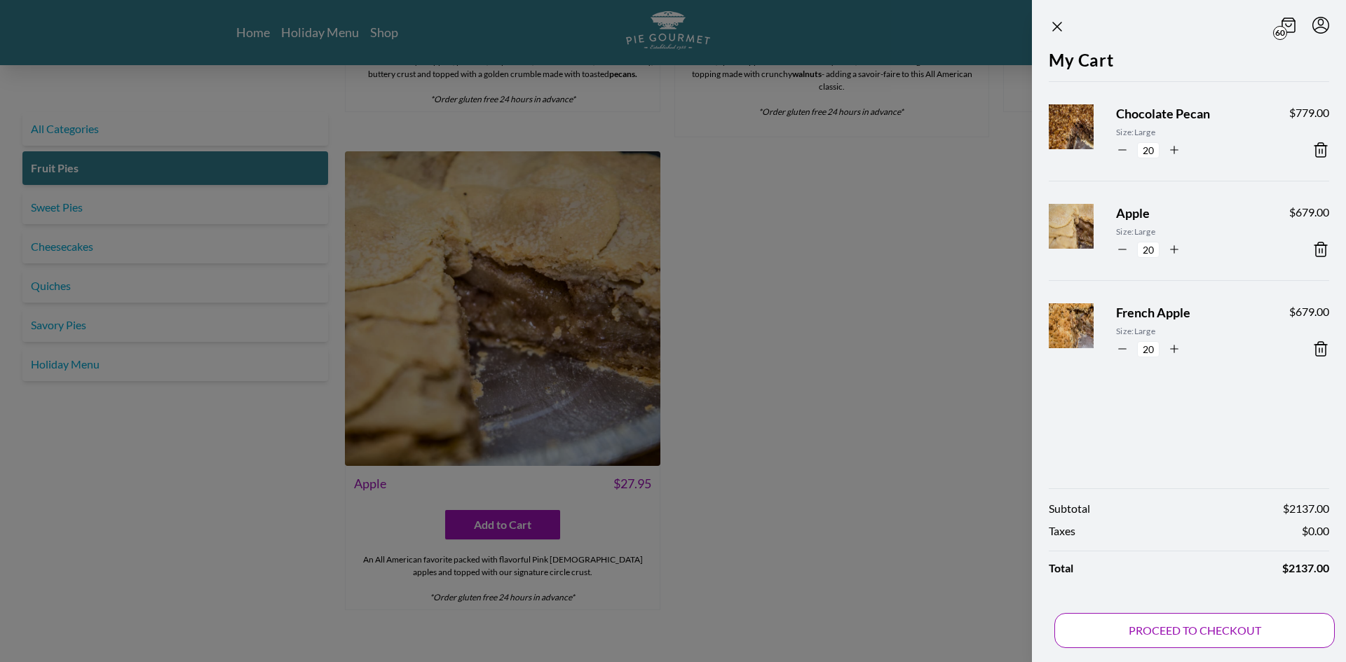
click at [1184, 628] on button "PROCEED TO CHECKOUT" at bounding box center [1194, 630] width 280 height 35
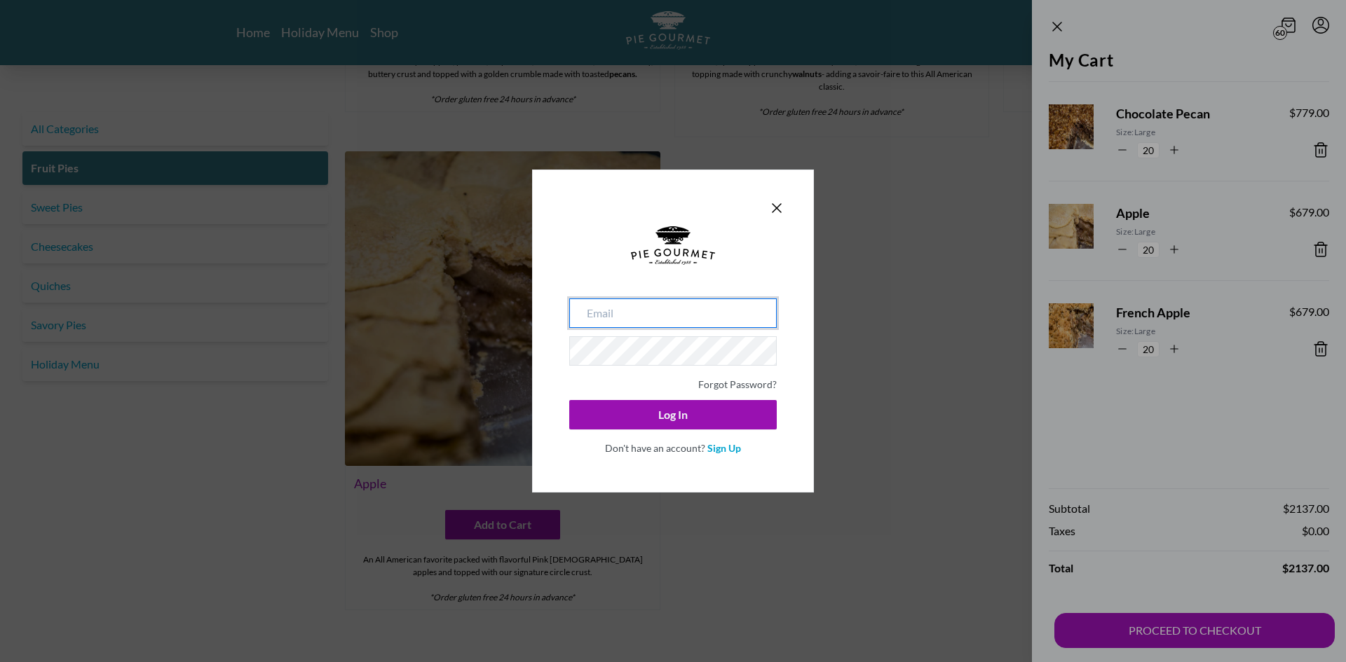
click at [690, 301] on input "email" at bounding box center [672, 313] width 207 height 29
click at [784, 211] on icon "Close panel" at bounding box center [776, 208] width 17 height 17
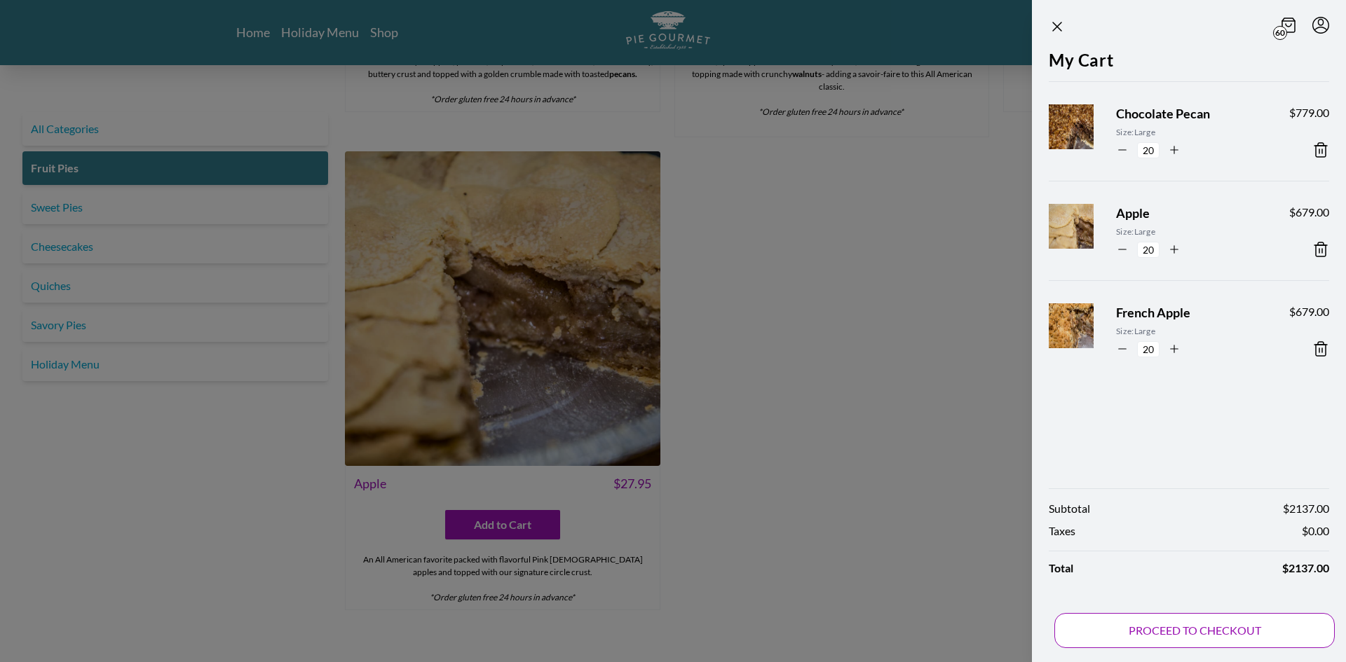
click at [1188, 624] on button "PROCEED TO CHECKOUT" at bounding box center [1194, 630] width 280 height 35
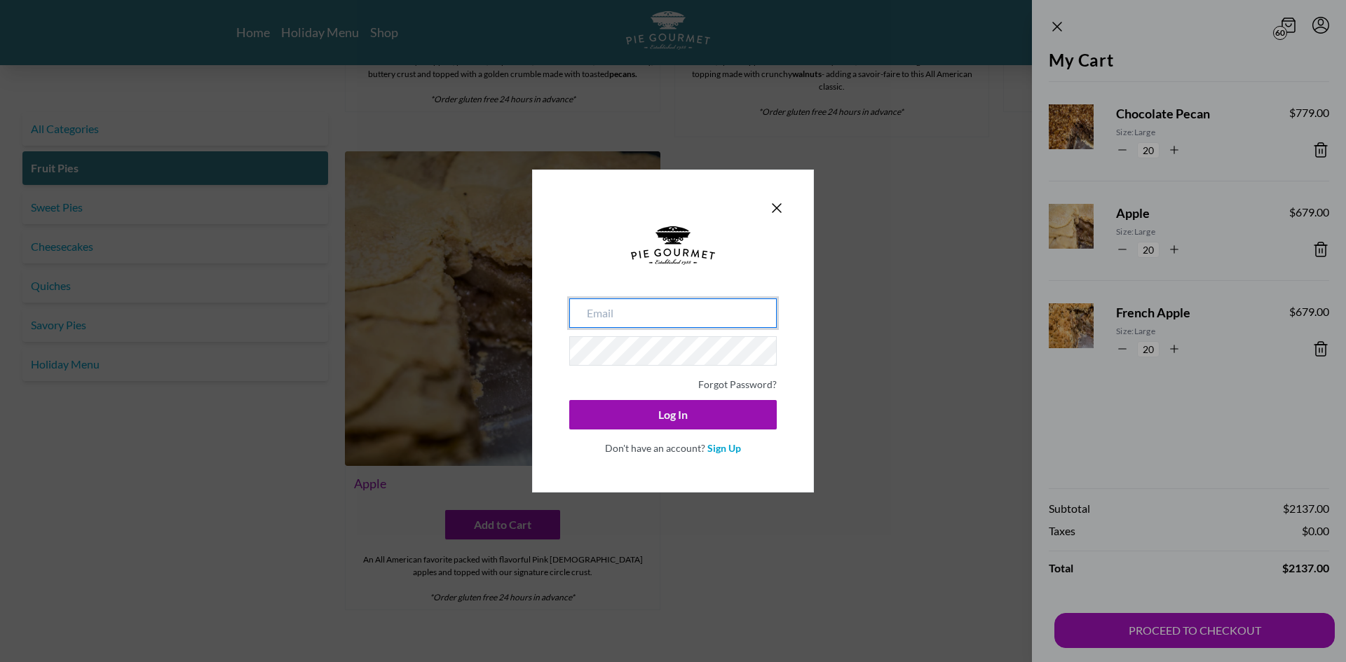
click at [665, 318] on input "email" at bounding box center [672, 313] width 207 height 29
click at [723, 456] on form "Forgot Password? Log In Don't have an account? Sign Up" at bounding box center [673, 341] width 224 height 246
click at [726, 451] on link "Sign Up" at bounding box center [724, 448] width 34 height 12
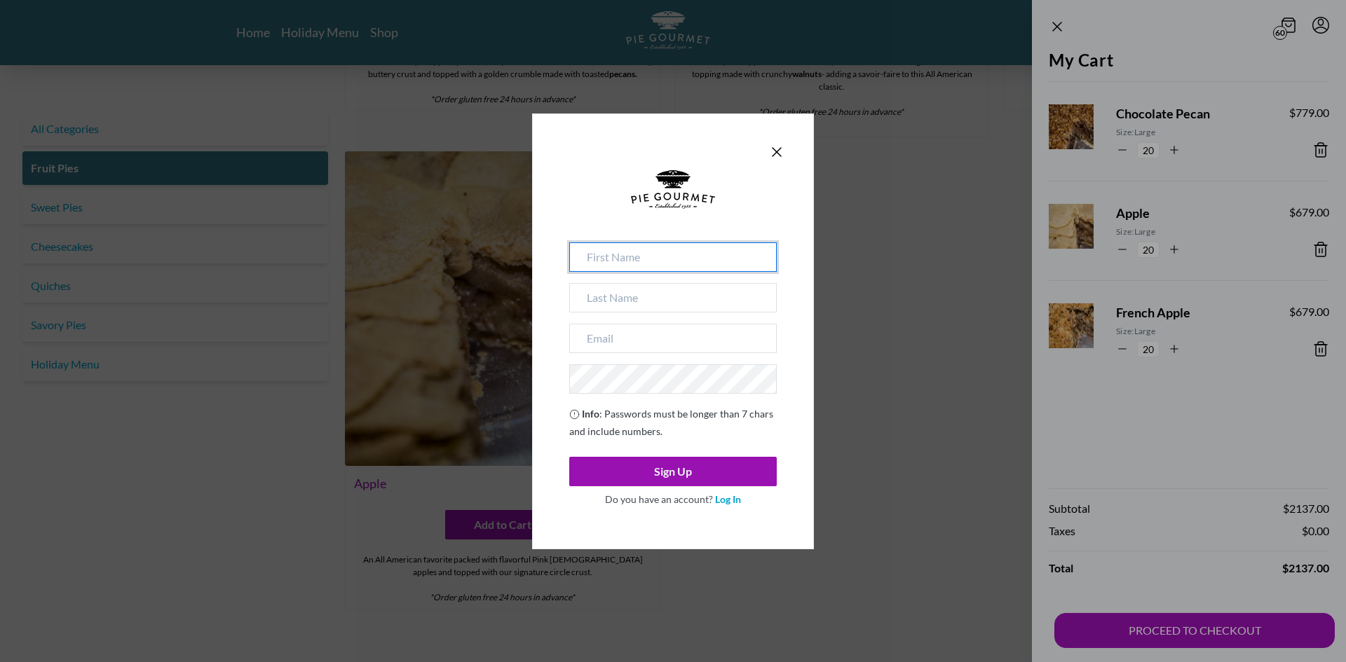
click at [648, 260] on input at bounding box center [672, 256] width 207 height 29
type input "[PERSON_NAME]"
click at [615, 356] on div "[PERSON_NAME] Info : Passwords must be longer than 7 chars and include numbers.…" at bounding box center [672, 377] width 207 height 270
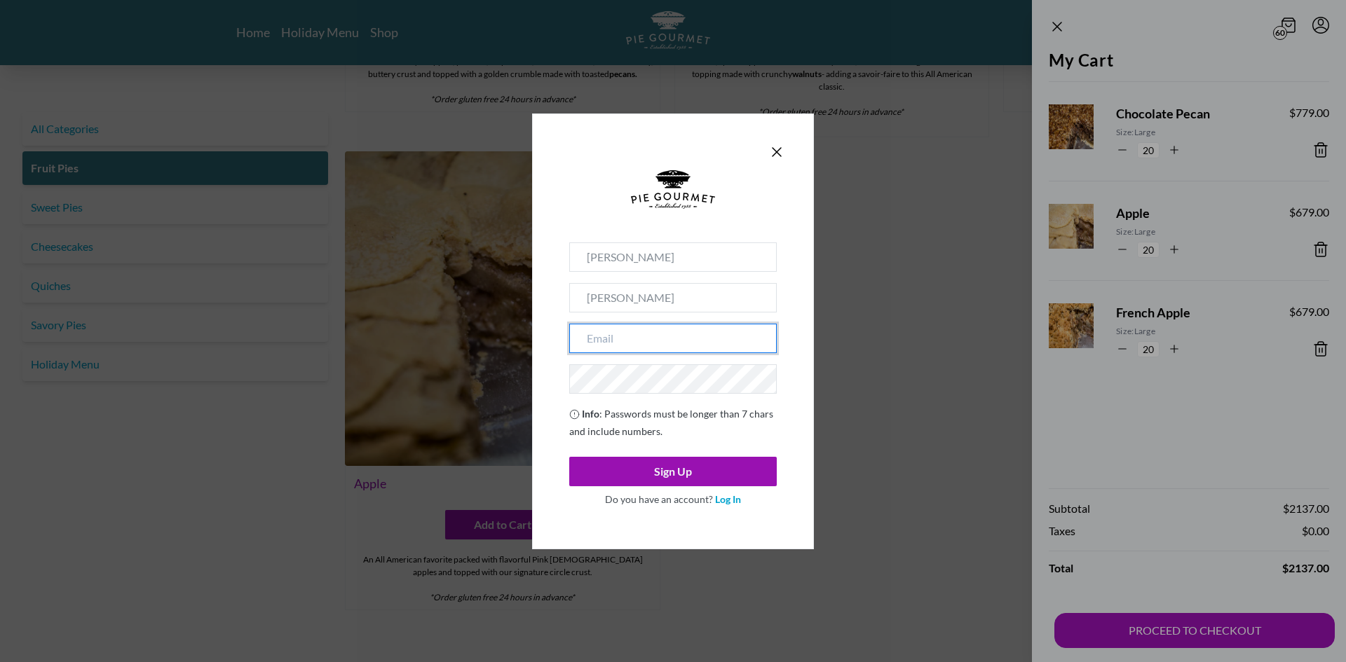
click at [613, 341] on input "email" at bounding box center [672, 338] width 207 height 29
type input "[EMAIL_ADDRESS][DOMAIN_NAME]"
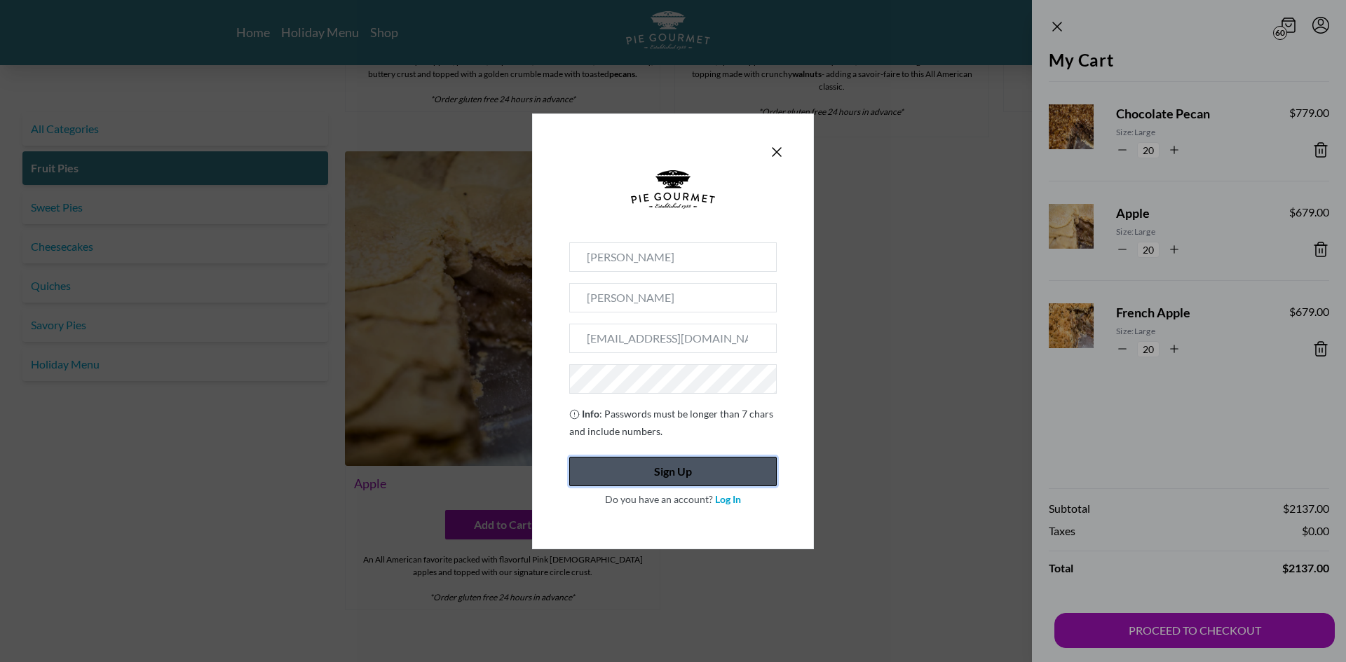
click at [729, 466] on button "Sign Up" at bounding box center [672, 471] width 207 height 29
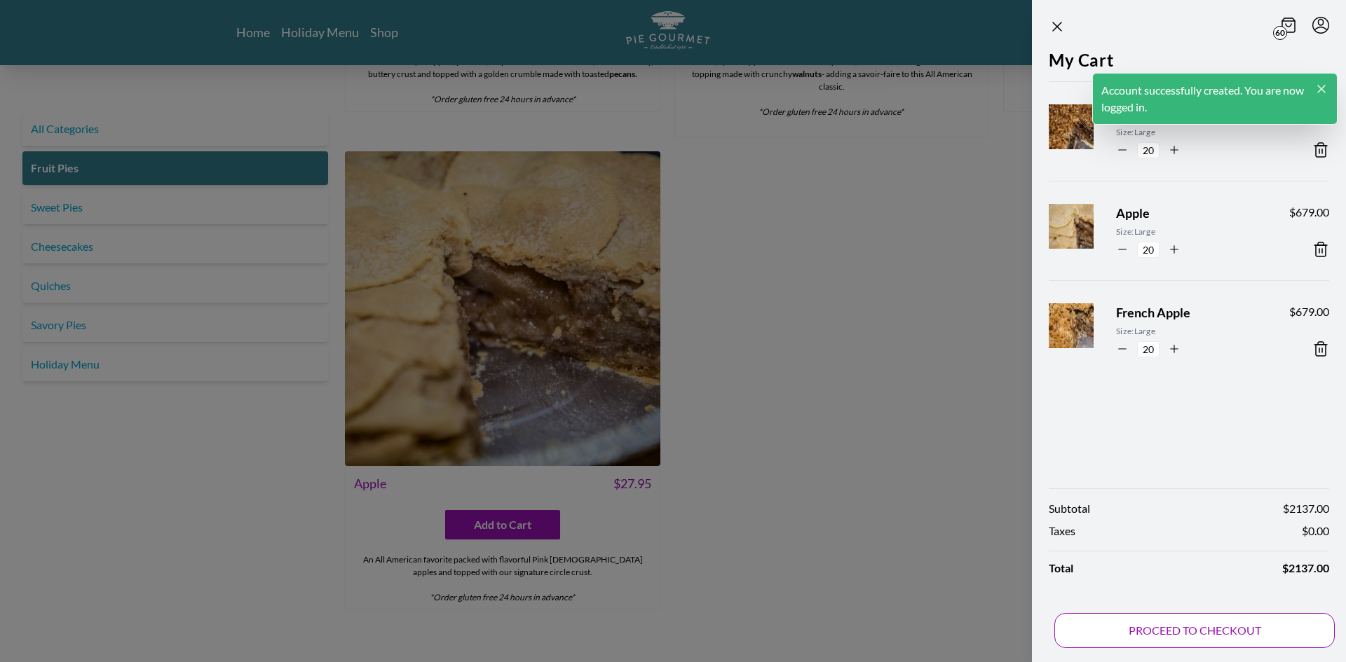
click at [1185, 638] on button "PROCEED TO CHECKOUT" at bounding box center [1194, 630] width 280 height 35
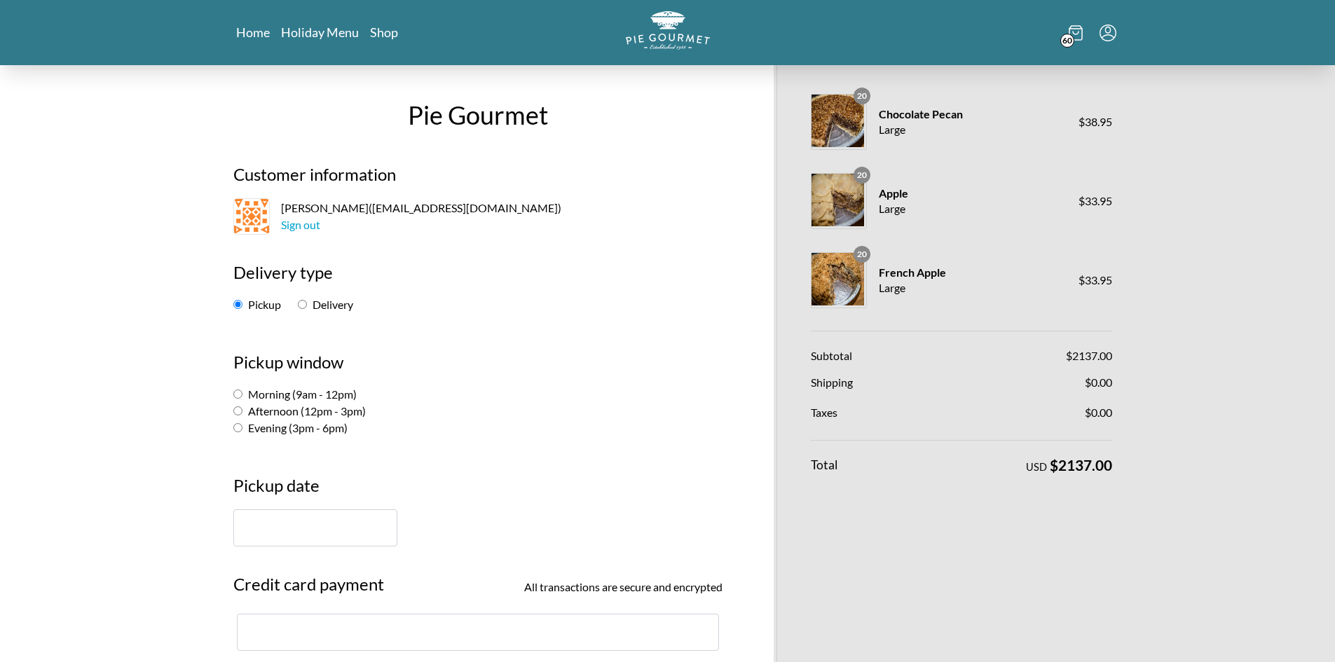
click at [315, 395] on label "Morning (9am - 12pm)" at bounding box center [294, 394] width 123 height 13
click at [242, 395] on input "Morning (9am - 12pm)" at bounding box center [237, 394] width 9 height 9
radio input "true"
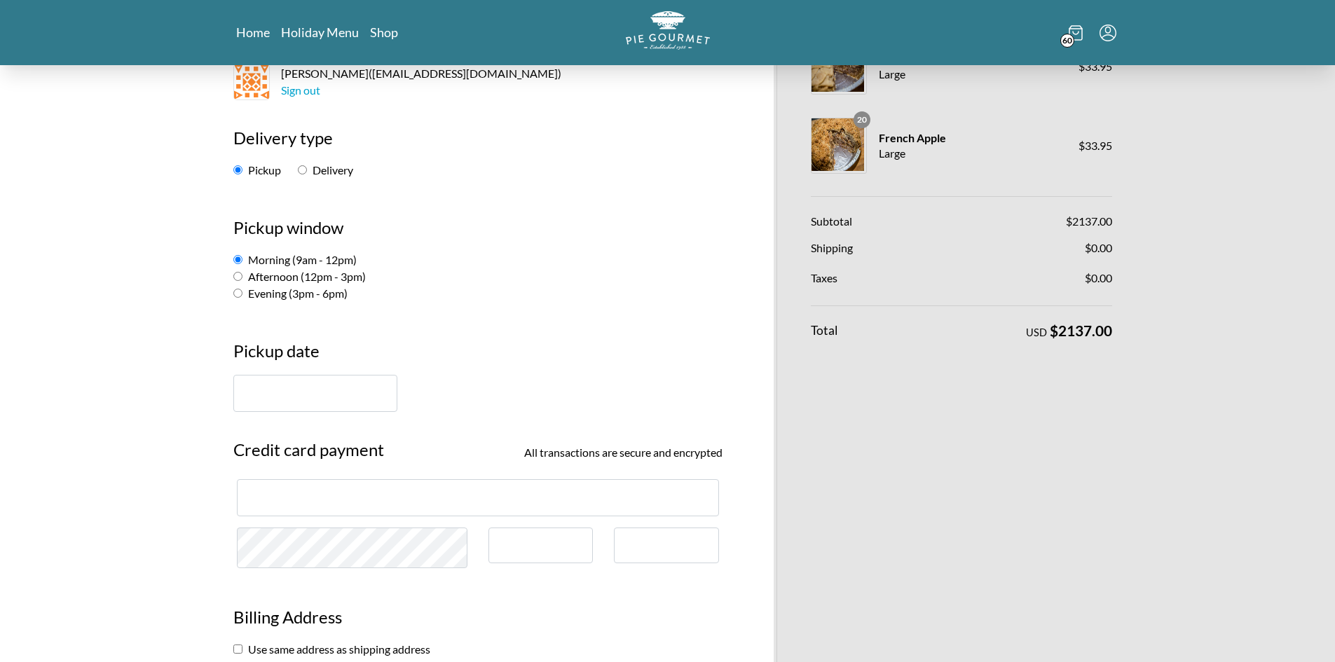
scroll to position [140, 0]
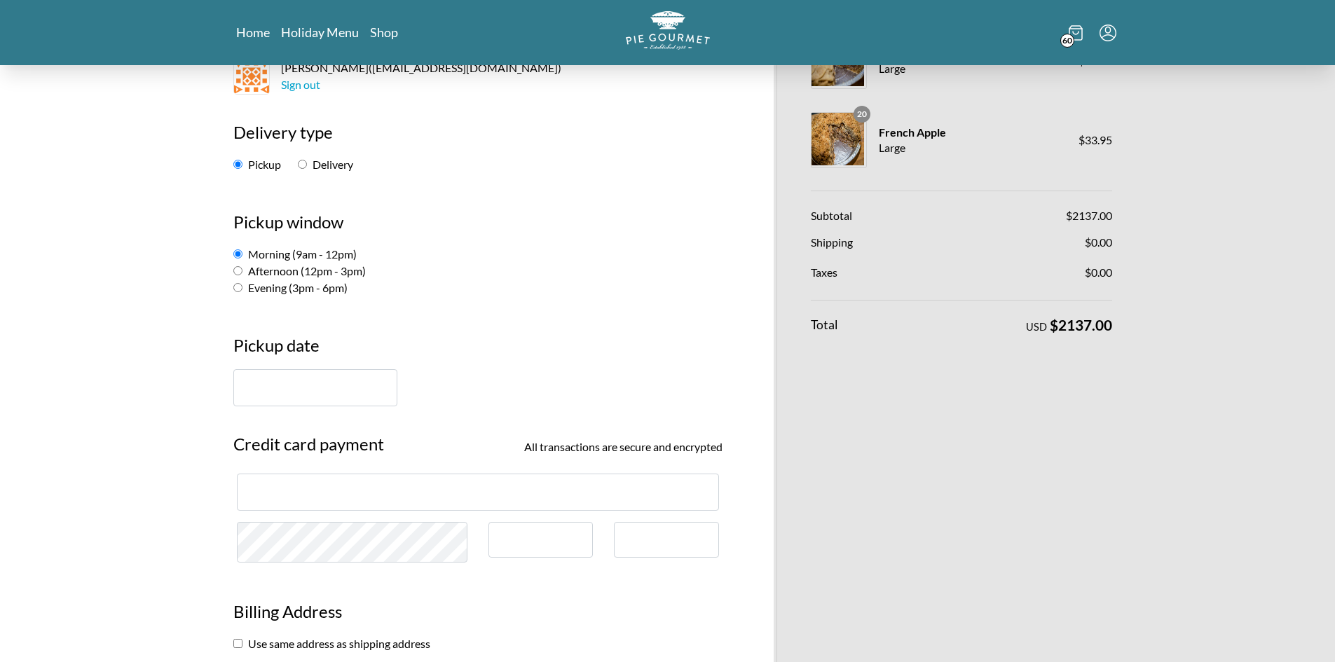
click at [376, 385] on input "text" at bounding box center [315, 387] width 164 height 37
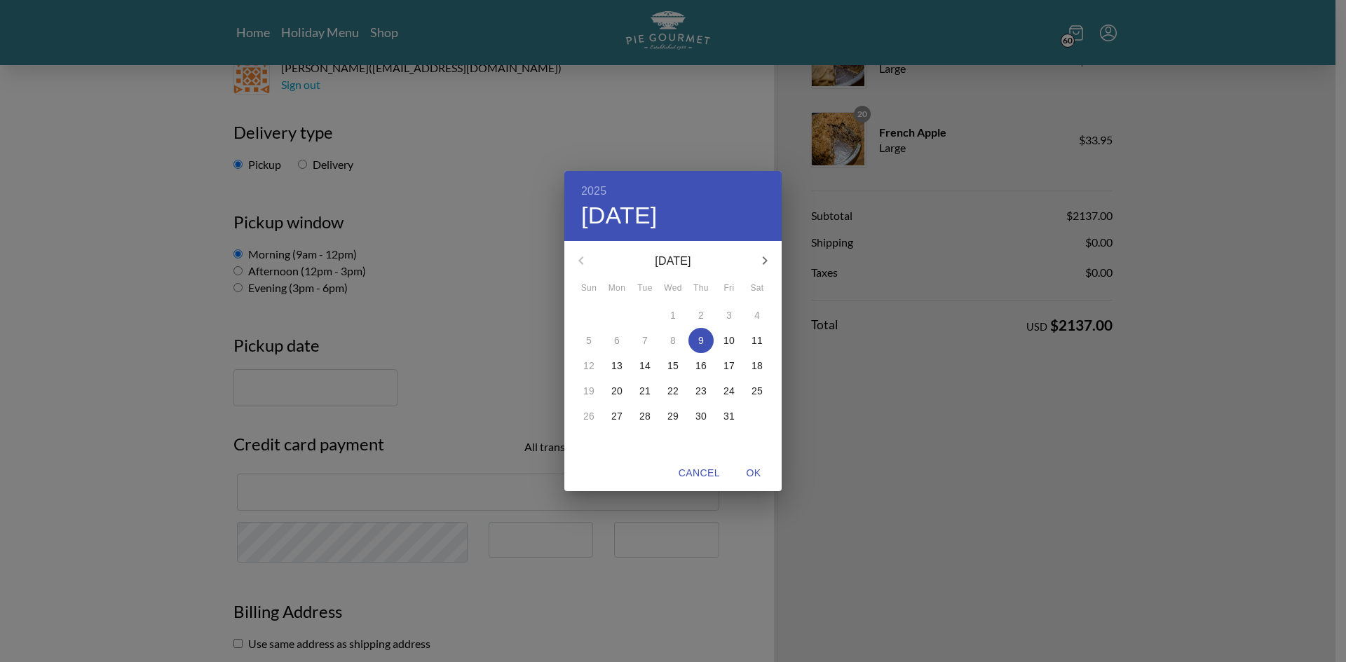
click at [764, 263] on icon "button" at bounding box center [765, 261] width 5 height 8
click at [640, 417] on p "25" at bounding box center [644, 416] width 11 height 14
click at [756, 471] on span "OK" at bounding box center [754, 474] width 34 height 18
type input "[DATE]"
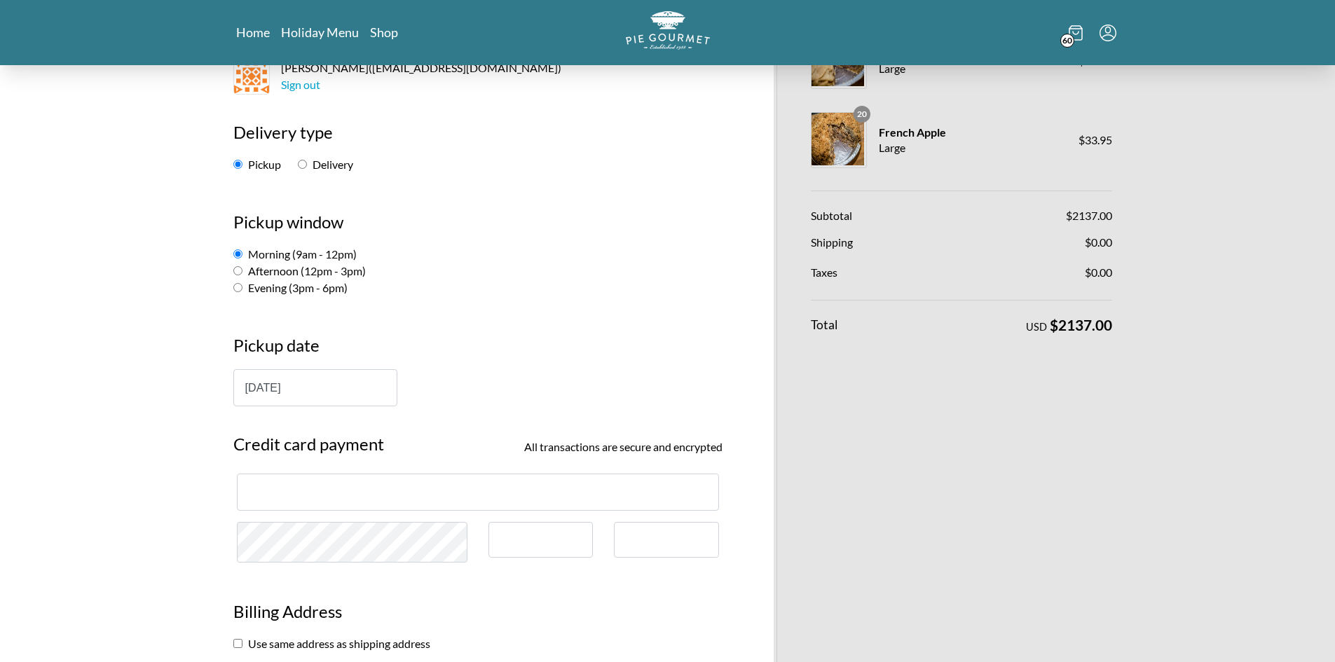
click at [443, 300] on div "Pie Gourmet Customer information [PERSON_NAME][GEOGRAPHIC_DATA] ( [EMAIL_ADDRES…" at bounding box center [477, 666] width 531 height 1482
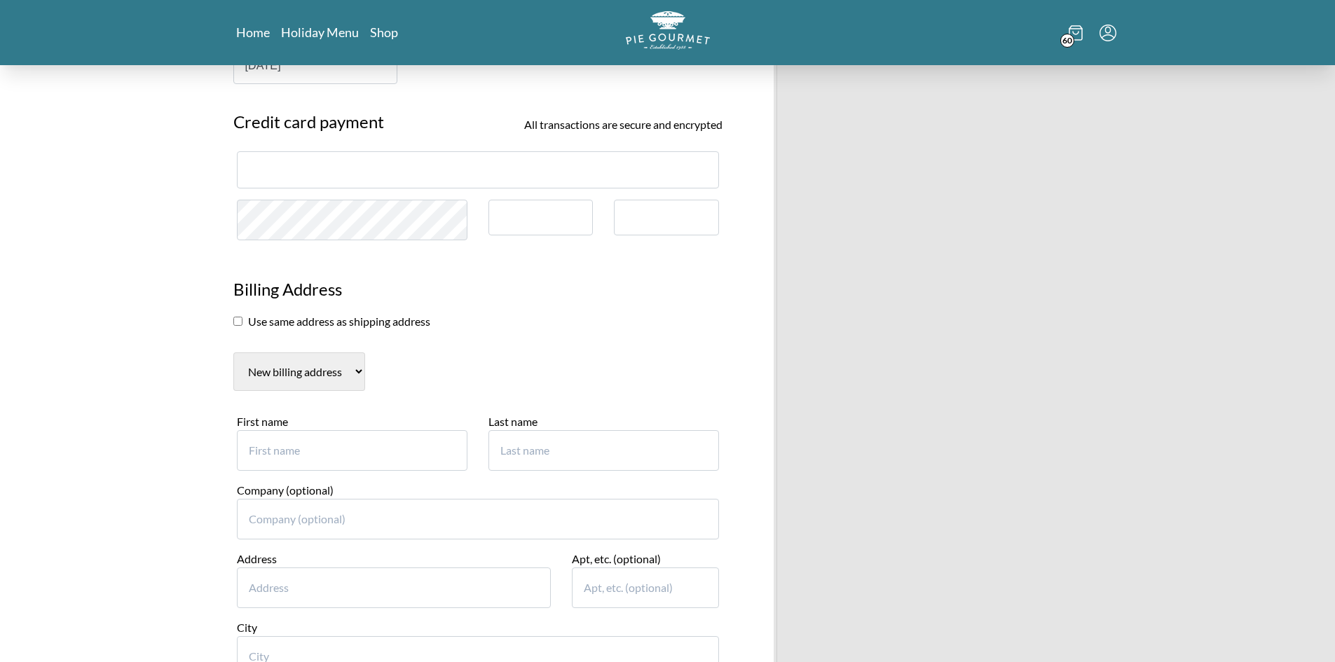
scroll to position [631, 0]
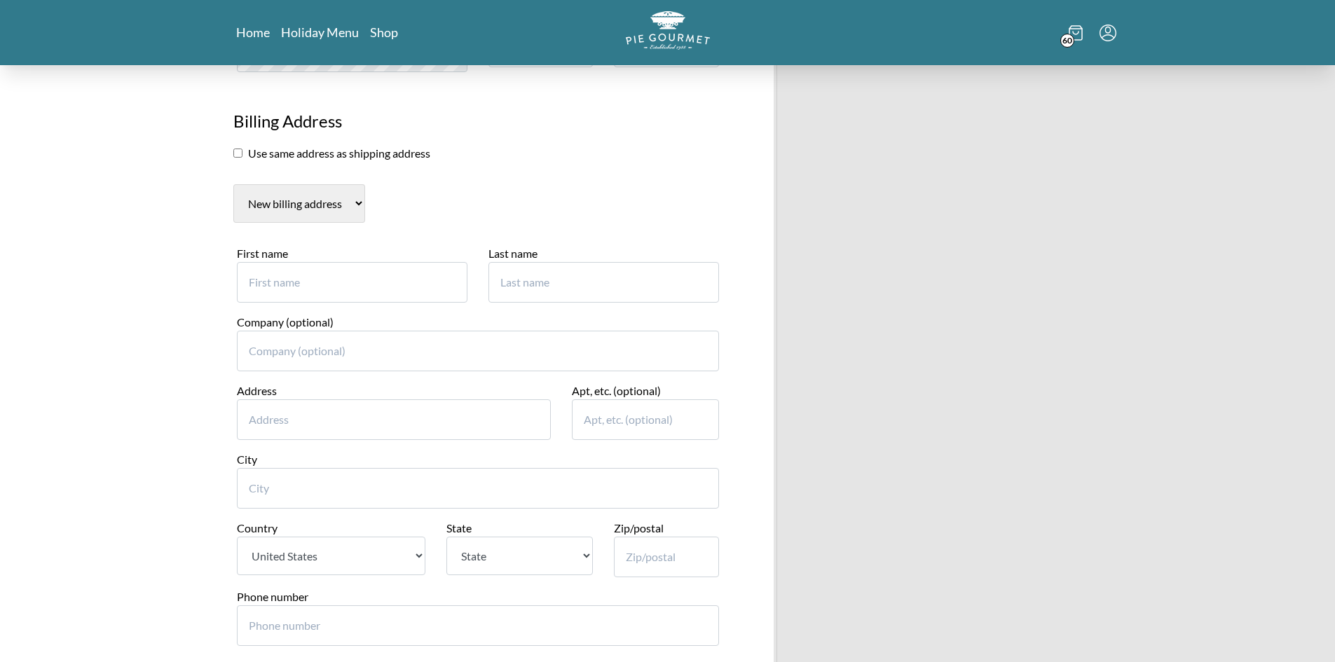
click at [330, 285] on input "First name" at bounding box center [352, 282] width 231 height 41
type input "[PERSON_NAME]"
type input "Butoi Patru"
click at [287, 341] on input "Company (optional)" at bounding box center [478, 351] width 482 height 41
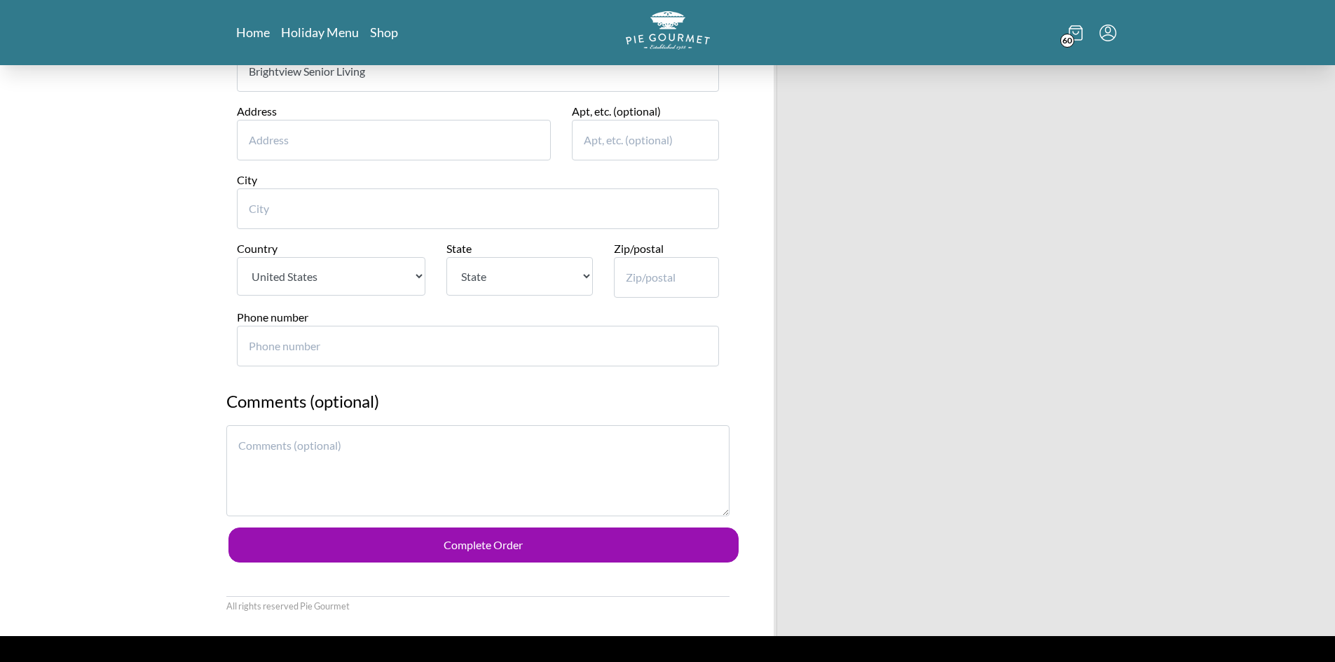
scroll to position [911, 0]
type input "Brightview Senior Living"
click at [323, 153] on input "Address" at bounding box center [394, 139] width 315 height 41
type input "[STREET_ADDRESS]"
click at [350, 222] on input "City" at bounding box center [478, 208] width 482 height 41
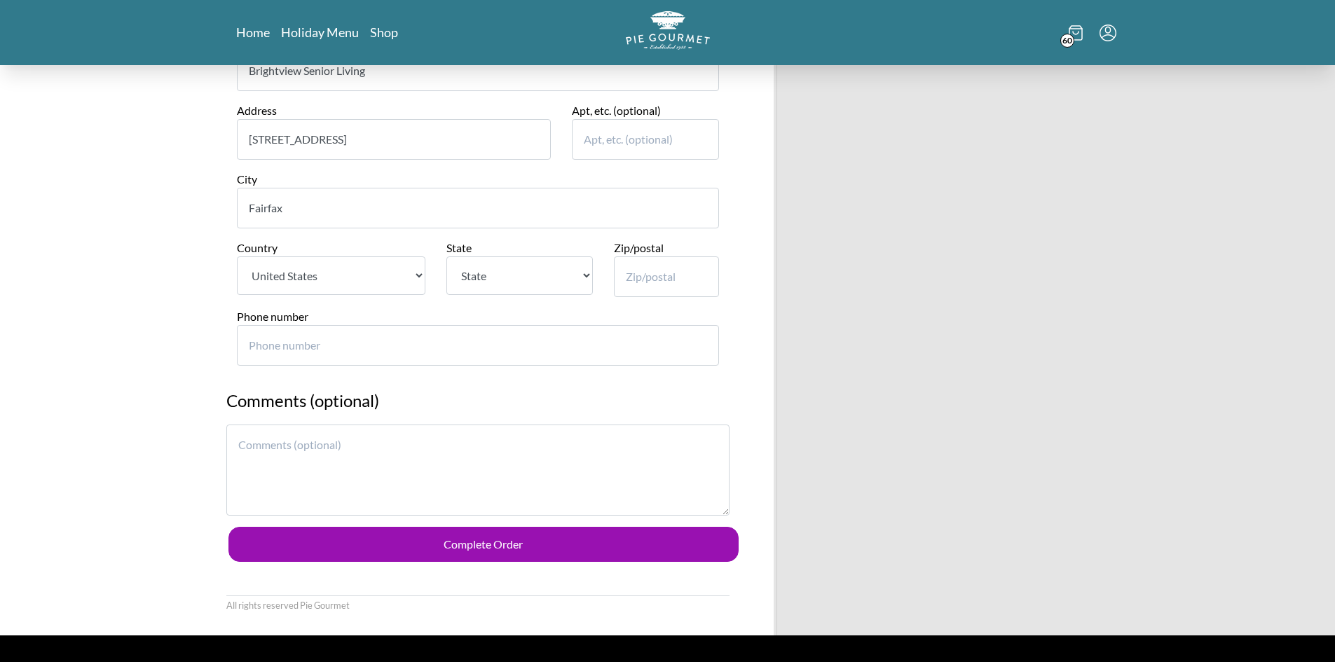
type input "Fairfax"
click at [354, 266] on select "[GEOGRAPHIC_DATA]" at bounding box center [331, 276] width 189 height 39
click at [537, 268] on select "State [US_STATE] [US_STATE] [US_STATE] [US_STATE] [US_STATE] [US_STATE] [US_STA…" at bounding box center [519, 276] width 146 height 39
select select "VA"
click at [446, 257] on select "State [US_STATE] [US_STATE] [US_STATE] [US_STATE] [US_STATE] [US_STATE] [US_STA…" at bounding box center [519, 276] width 146 height 39
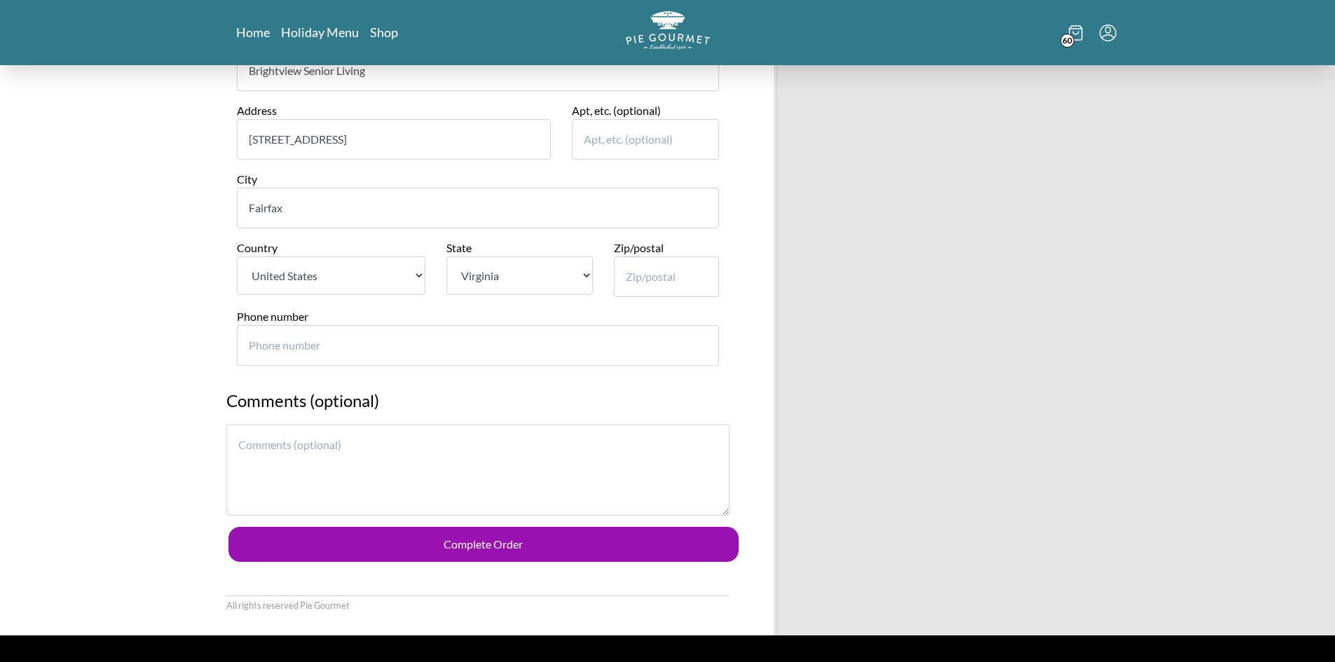
click at [641, 282] on input "Zip/postal" at bounding box center [666, 277] width 105 height 41
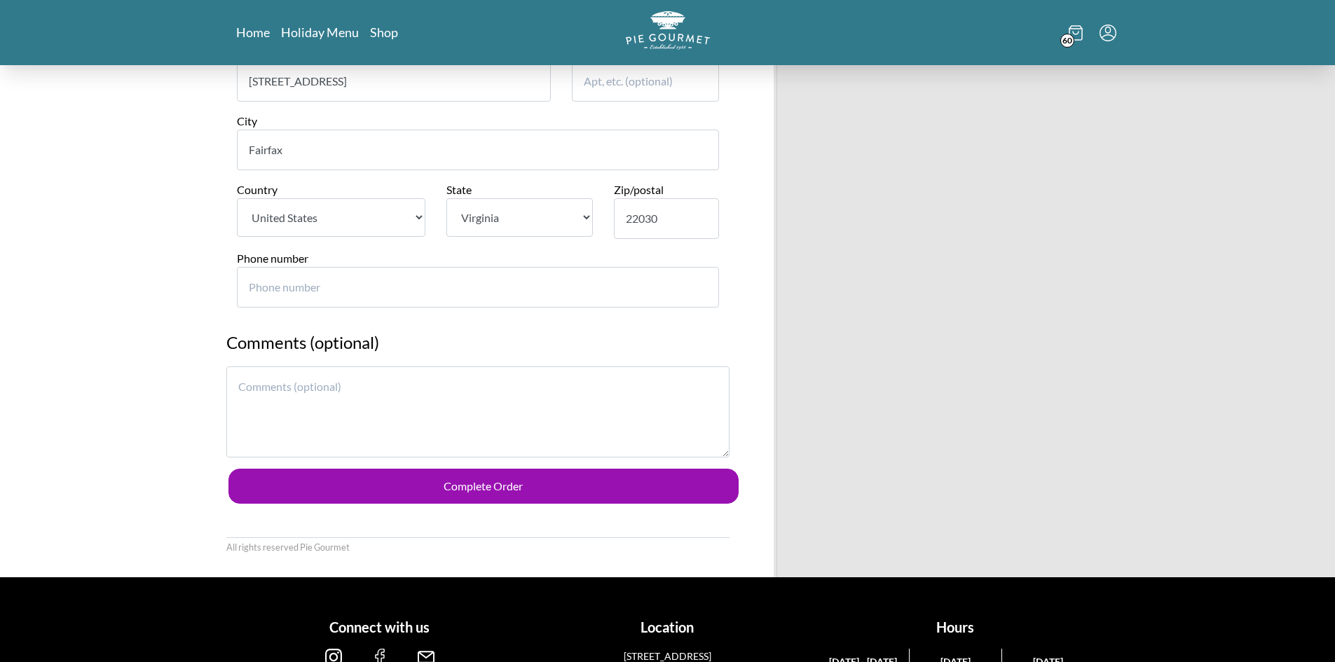
scroll to position [1028, 0]
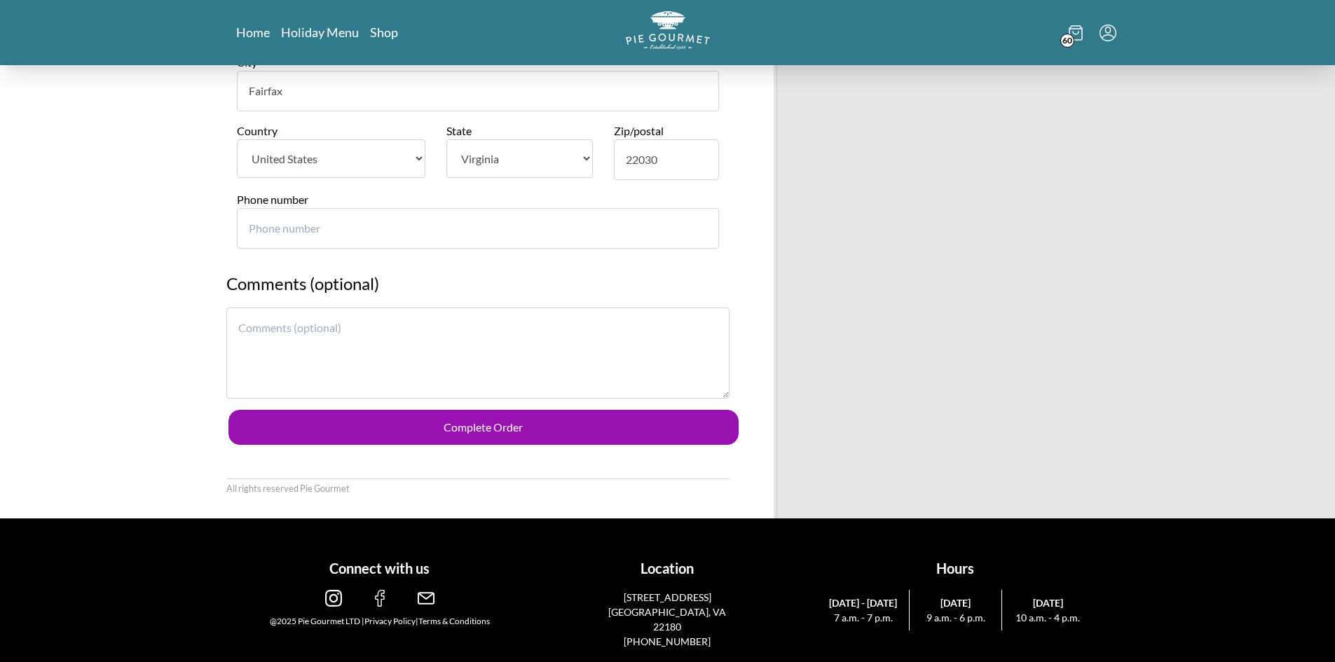
type input "22030"
click at [376, 233] on input "Phone number" at bounding box center [478, 228] width 482 height 41
drag, startPoint x: 323, startPoint y: 224, endPoint x: 90, endPoint y: 235, distance: 233.0
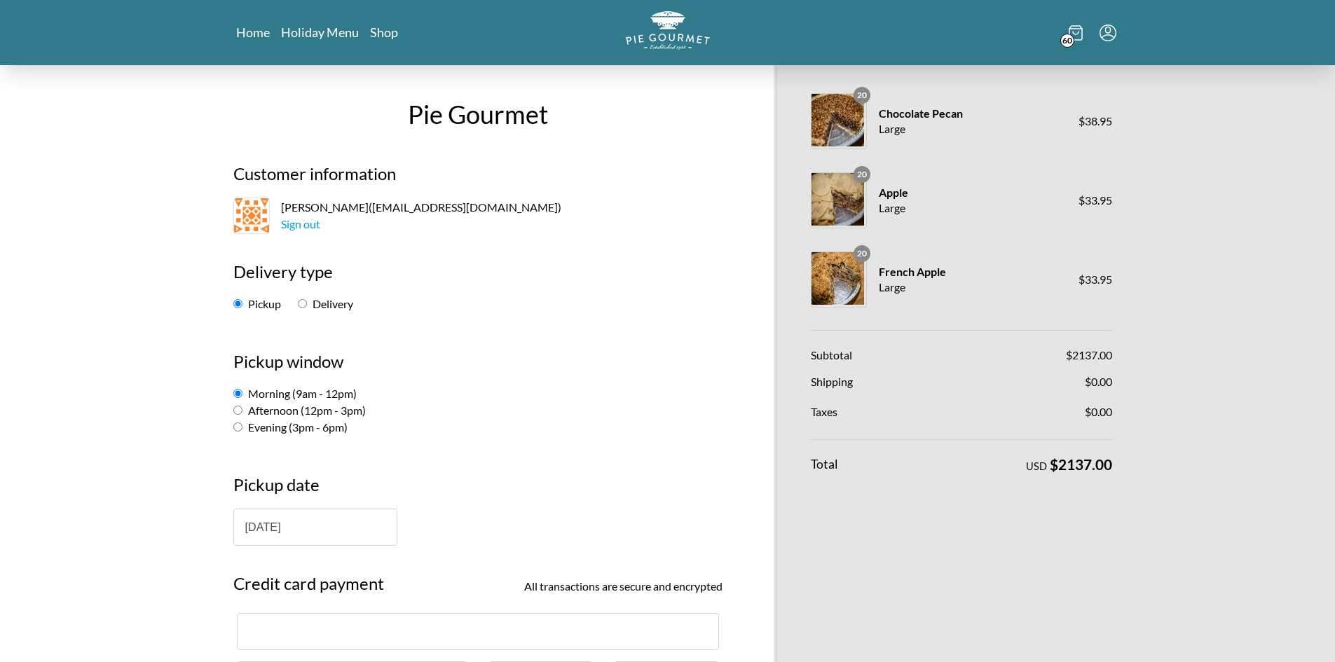
scroll to position [0, 0]
type input "5718309012"
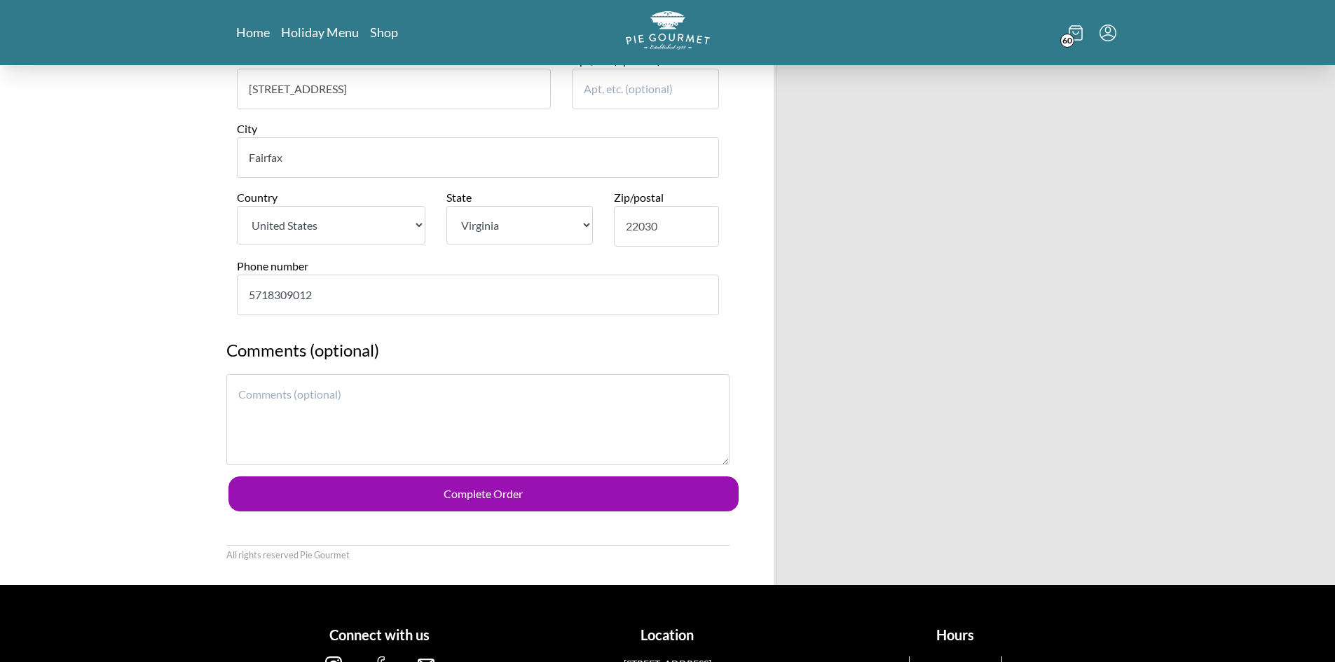
scroll to position [1028, 0]
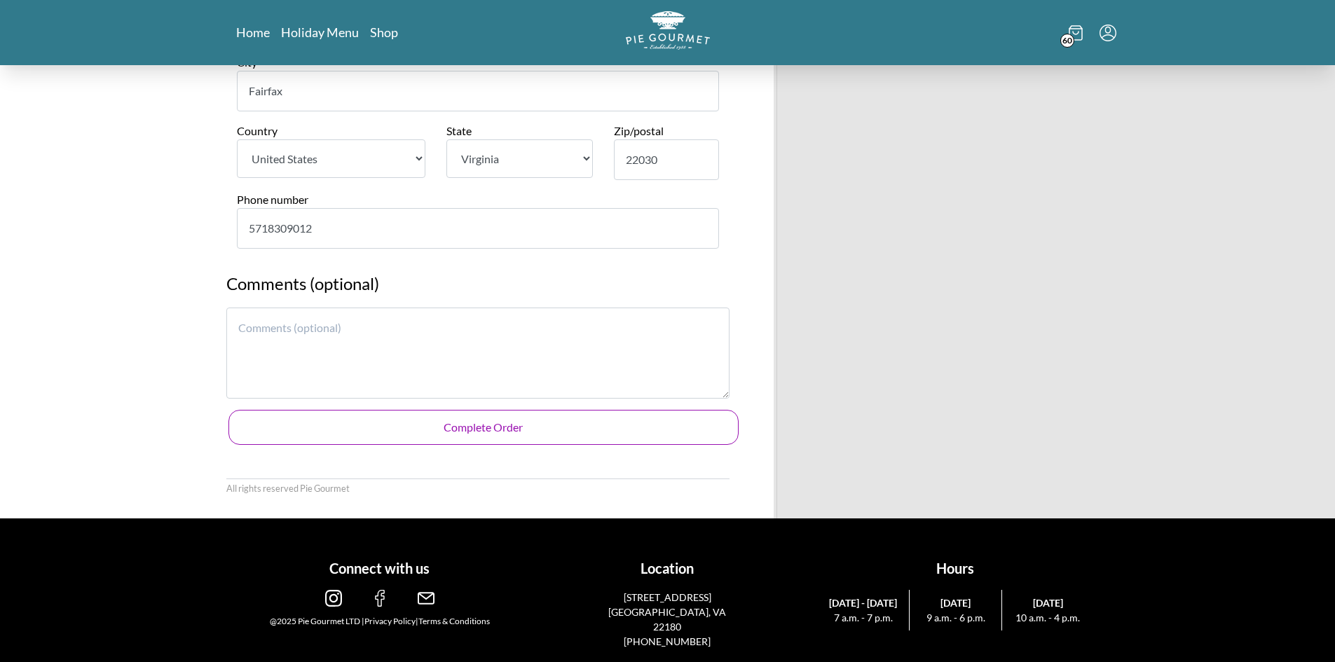
click at [552, 421] on button "Complete Order" at bounding box center [483, 427] width 510 height 35
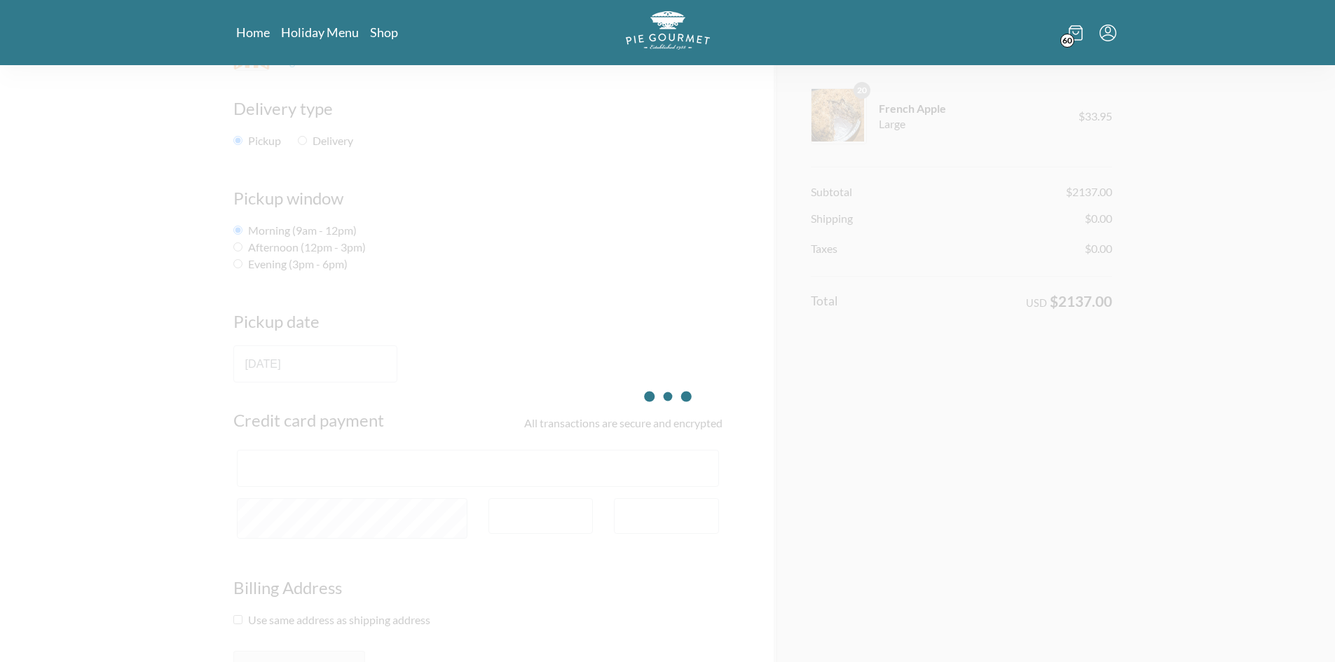
scroll to position [47, 0]
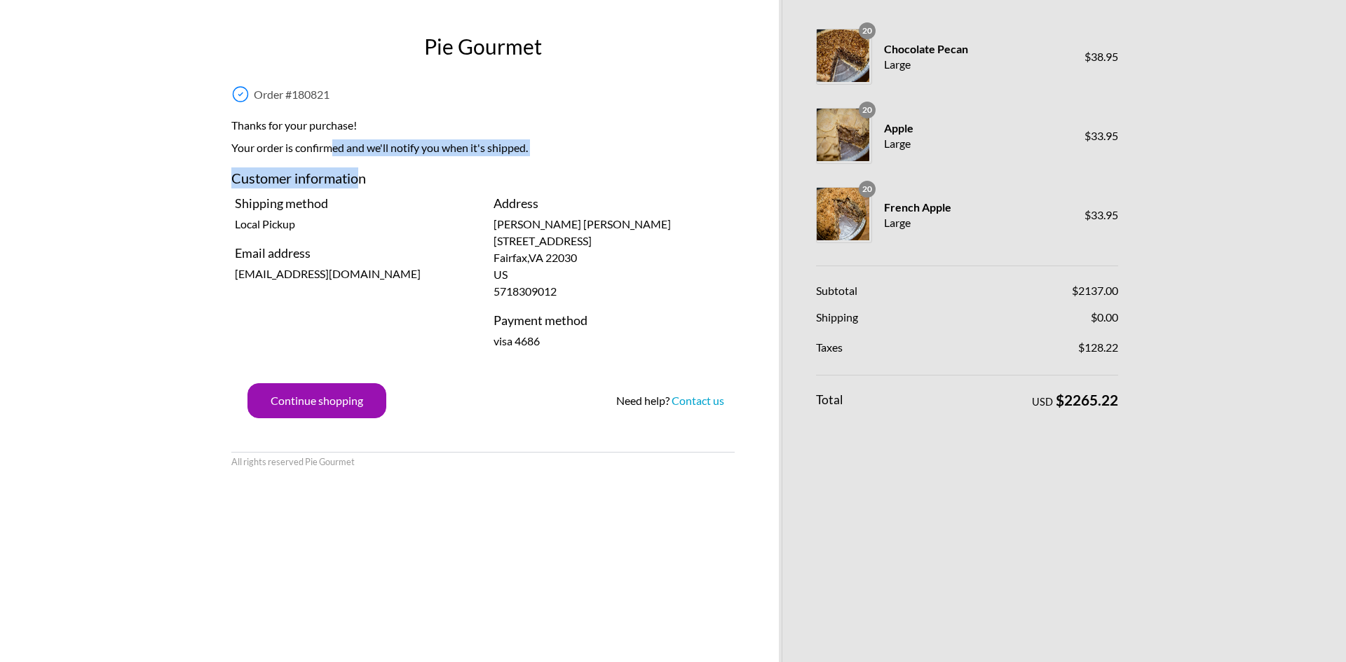
drag, startPoint x: 334, startPoint y: 149, endPoint x: 373, endPoint y: 168, distance: 43.6
click at [373, 168] on div "Order # 180821 Thanks for your purchase! Your order is confirmed and we'll noti…" at bounding box center [483, 212] width 524 height 273
click at [373, 168] on h3 "Customer information" at bounding box center [482, 181] width 503 height 27
